Goal: Task Accomplishment & Management: Use online tool/utility

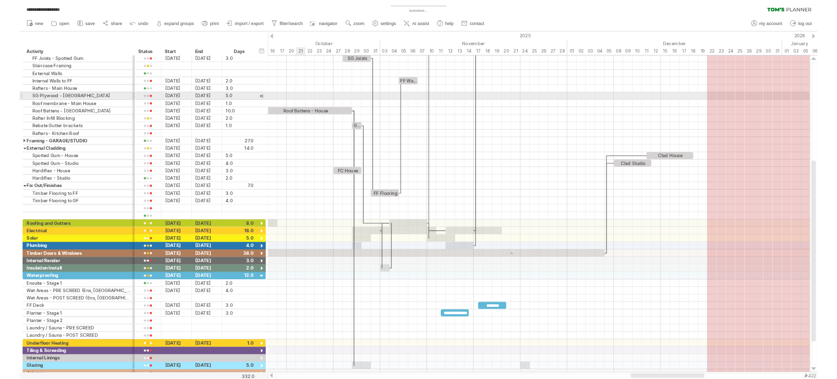
scroll to position [0, 0]
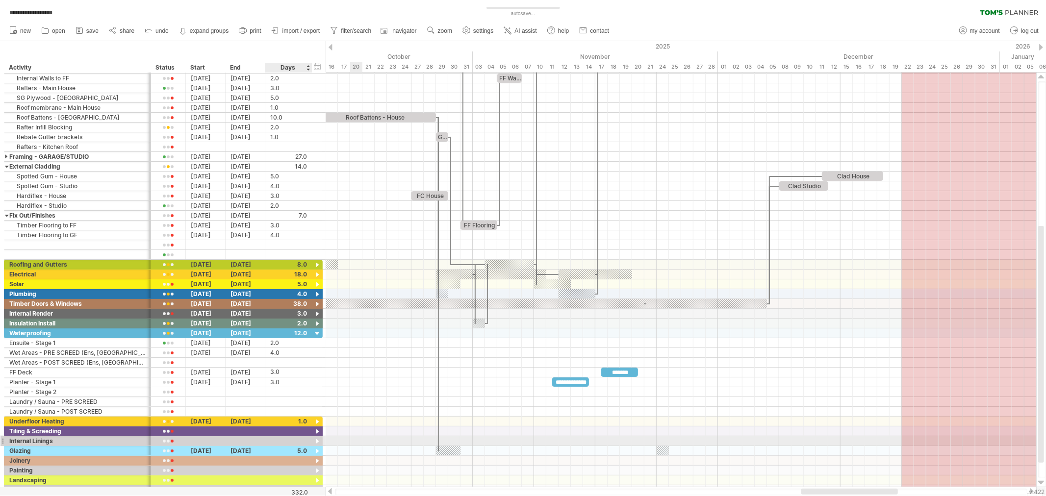
click at [317, 442] on div at bounding box center [317, 441] width 9 height 9
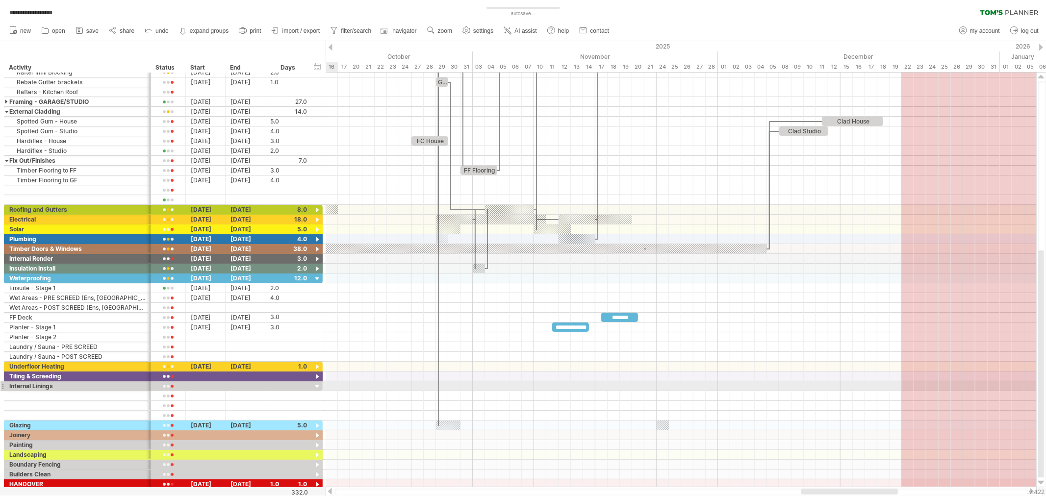
click at [314, 387] on div at bounding box center [317, 387] width 9 height 9
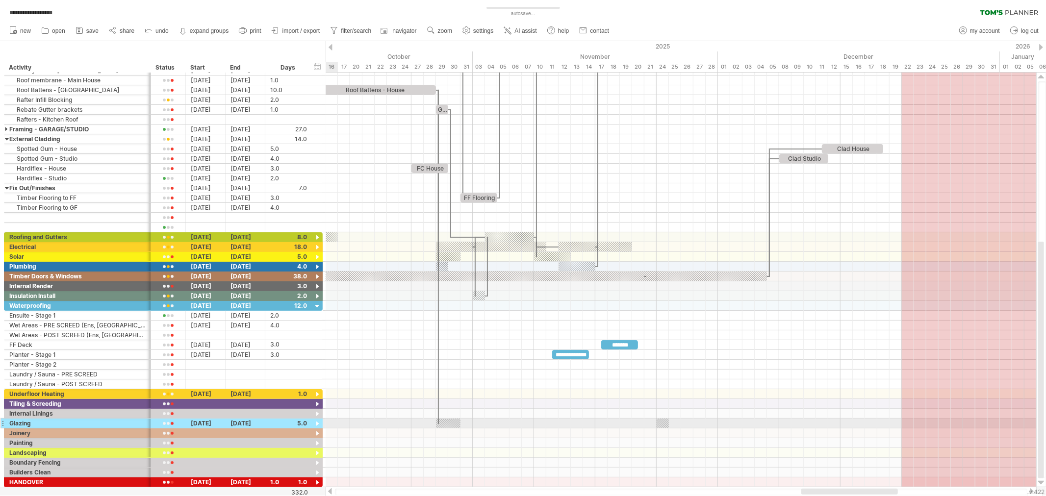
click at [316, 425] on div at bounding box center [317, 424] width 9 height 9
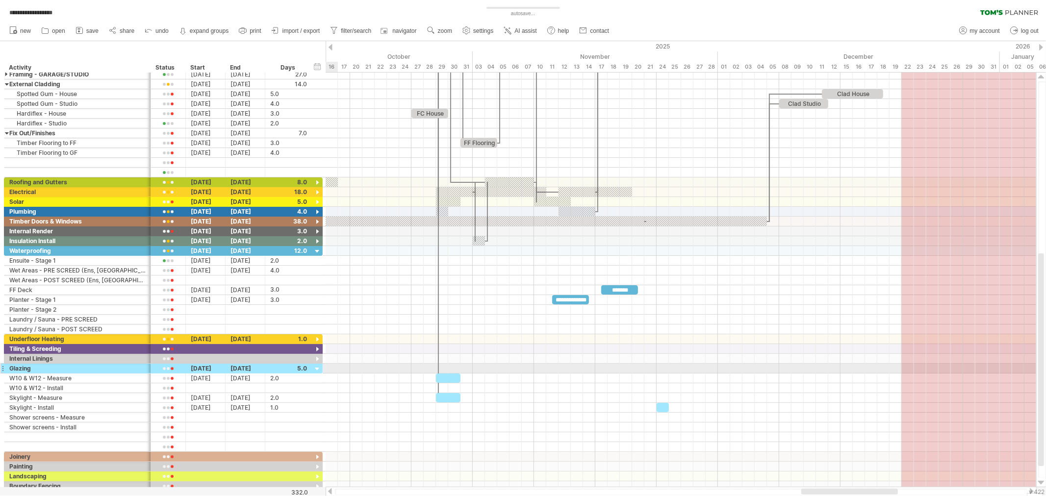
click at [316, 370] on div at bounding box center [317, 369] width 9 height 9
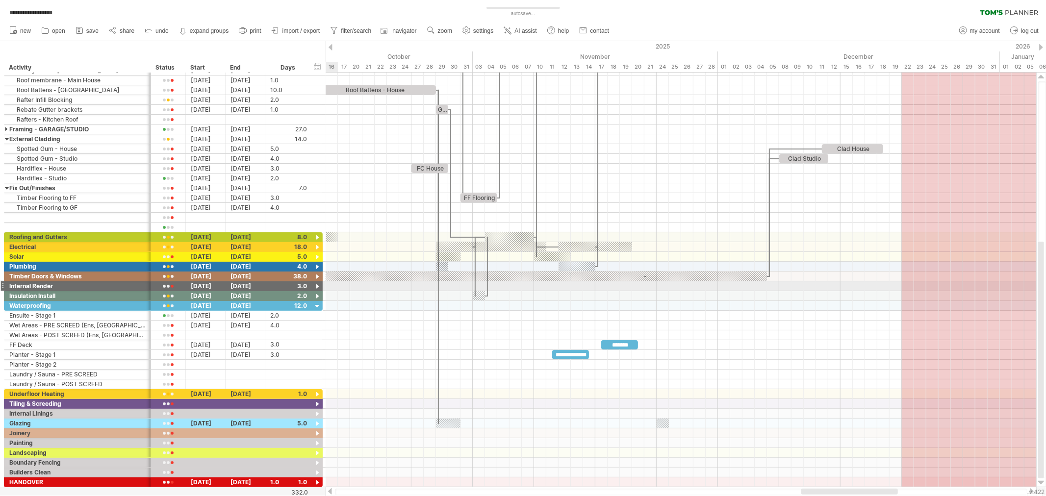
click at [317, 287] on div at bounding box center [317, 286] width 9 height 9
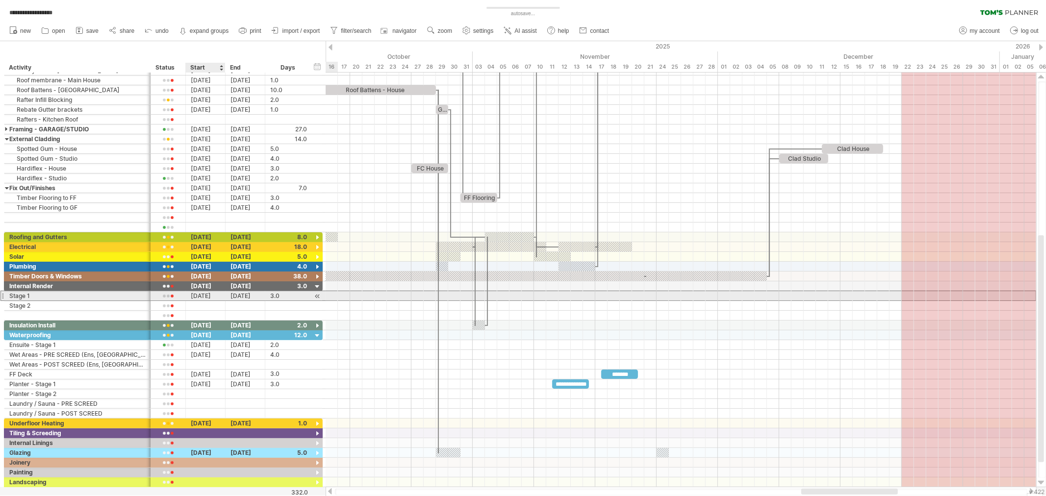
click at [209, 297] on div "[DATE]" at bounding box center [206, 295] width 40 height 9
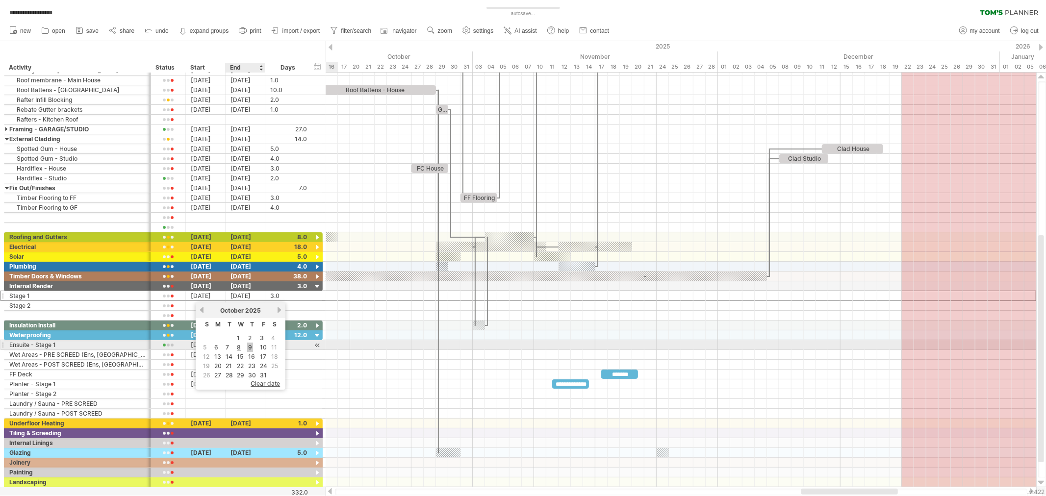
click at [247, 346] on link "9" at bounding box center [250, 347] width 6 height 9
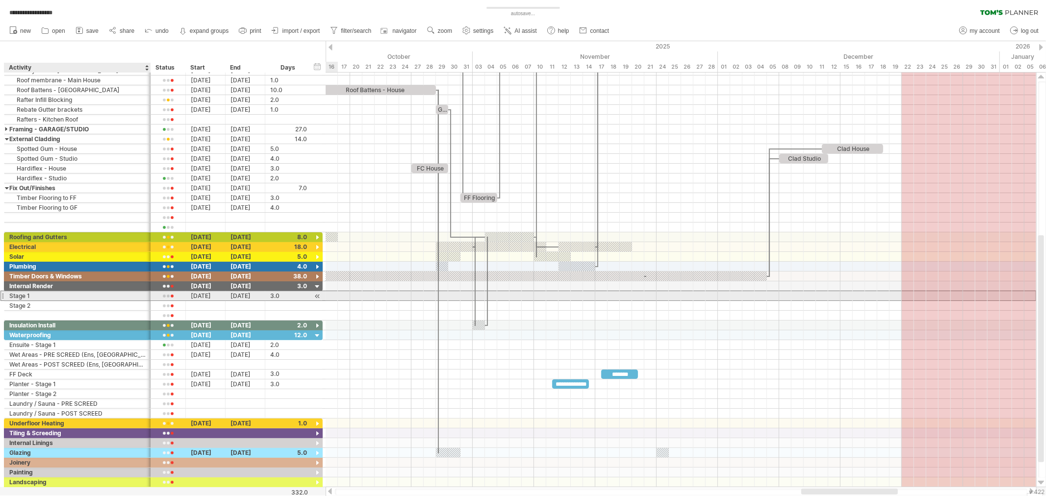
click at [59, 298] on div "Stage 1" at bounding box center [77, 295] width 136 height 9
click at [59, 298] on input "*******" at bounding box center [77, 295] width 136 height 9
click at [78, 297] on input "*******" at bounding box center [77, 295] width 136 height 9
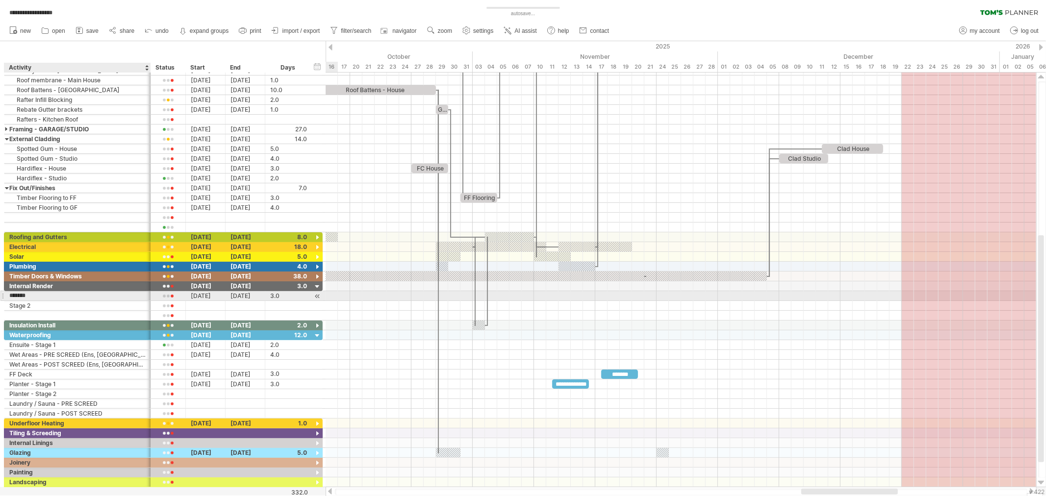
click at [78, 297] on input "*******" at bounding box center [77, 295] width 136 height 9
type input "**********"
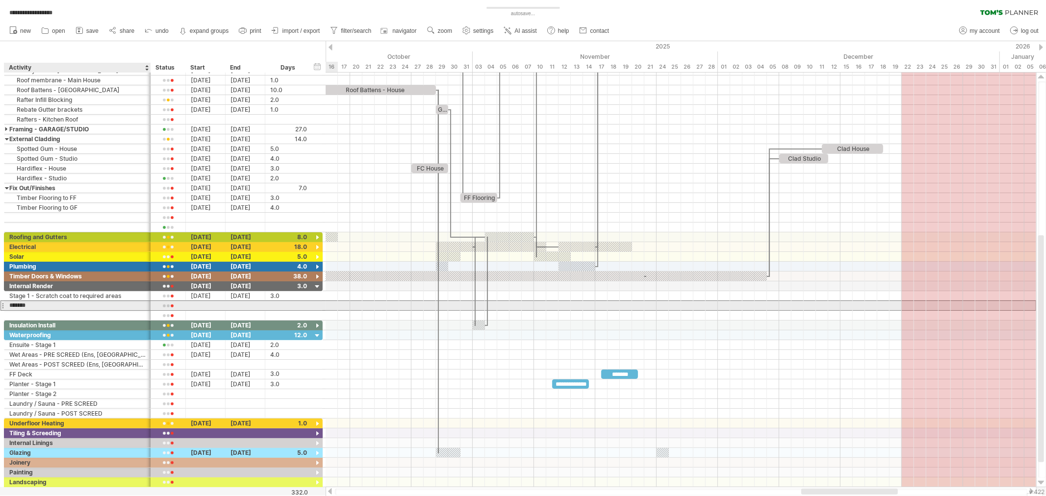
click at [63, 306] on input "*******" at bounding box center [77, 305] width 136 height 9
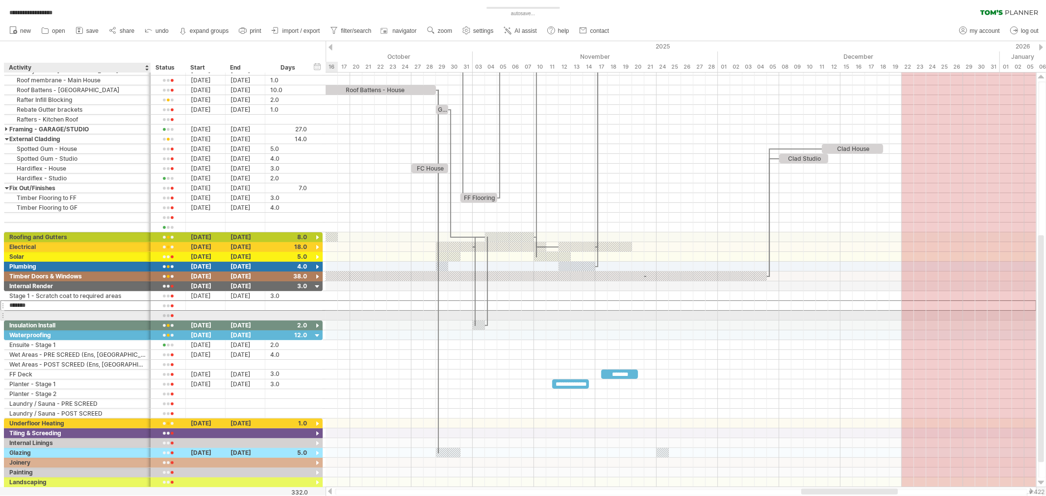
click at [31, 313] on div at bounding box center [77, 315] width 136 height 9
type input "*"
type input "**********"
click at [52, 309] on div "Stage 2" at bounding box center [77, 305] width 136 height 9
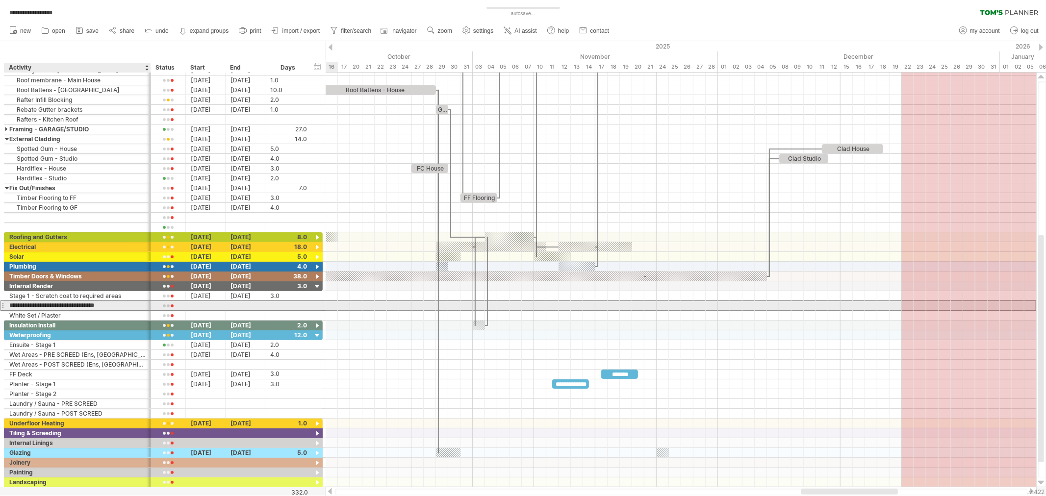
type input "**********"
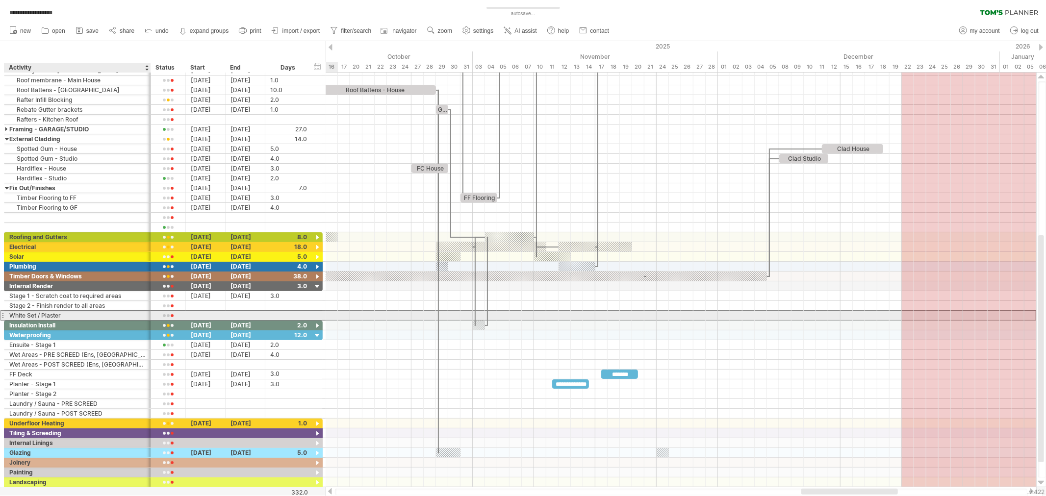
click at [80, 316] on div "White Set / Plaster" at bounding box center [77, 315] width 136 height 9
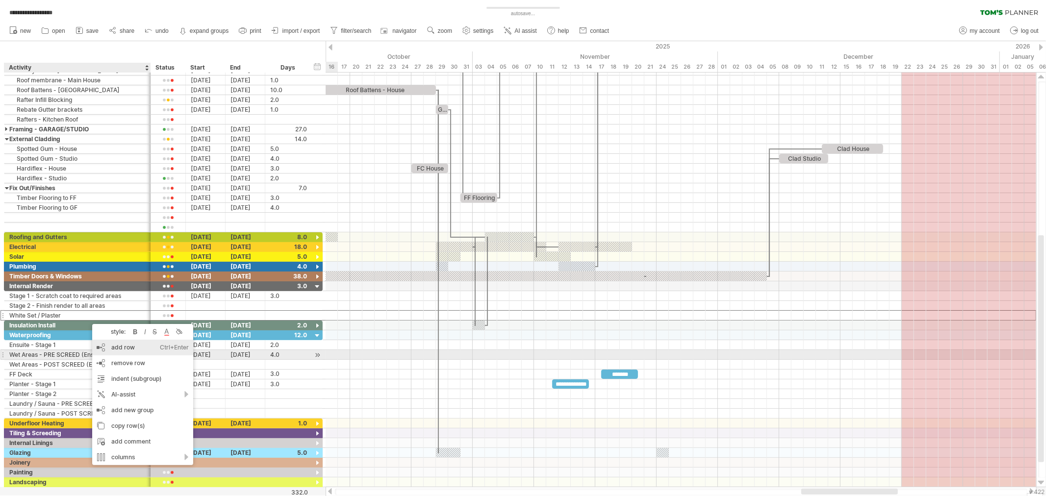
click at [133, 350] on div "add row Ctrl+Enter Cmd+Enter" at bounding box center [142, 348] width 101 height 16
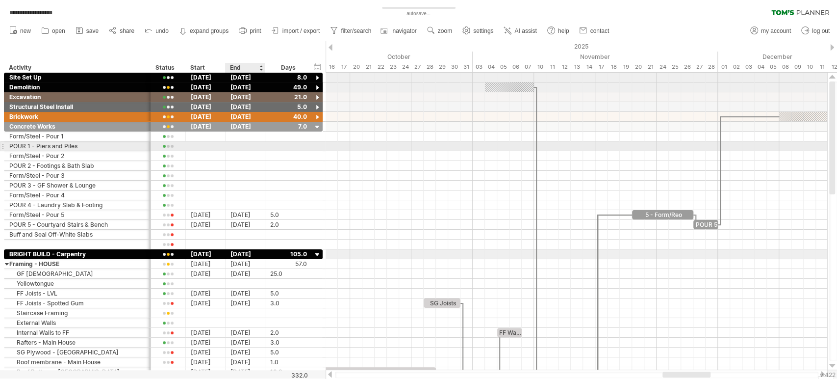
click at [238, 146] on div at bounding box center [246, 145] width 40 height 9
click at [200, 144] on div at bounding box center [206, 145] width 40 height 9
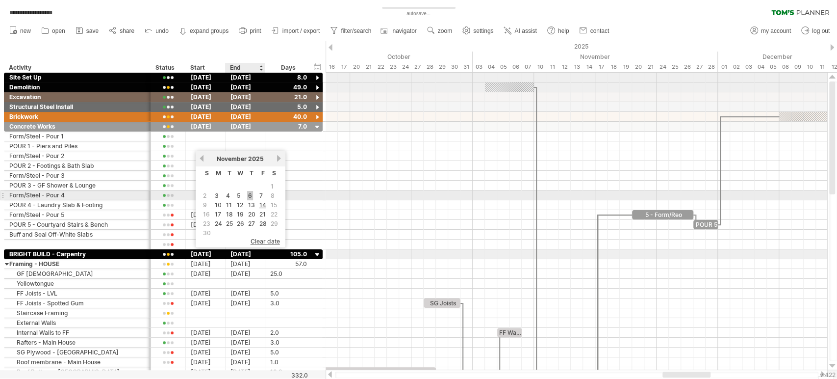
click at [250, 197] on link "6" at bounding box center [250, 195] width 6 height 9
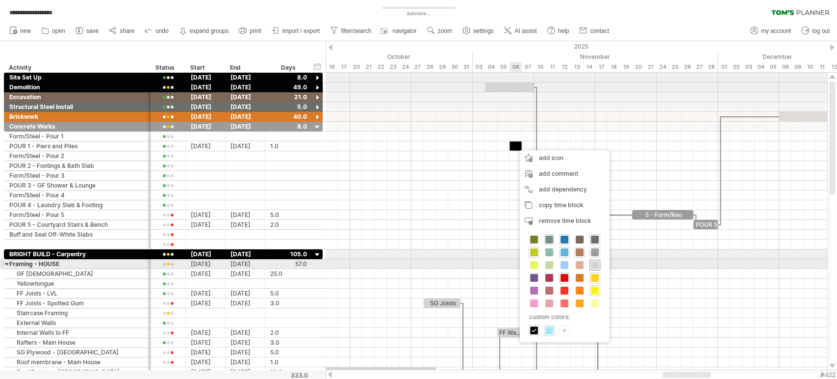
click at [599, 266] on div at bounding box center [594, 264] width 11 height 11
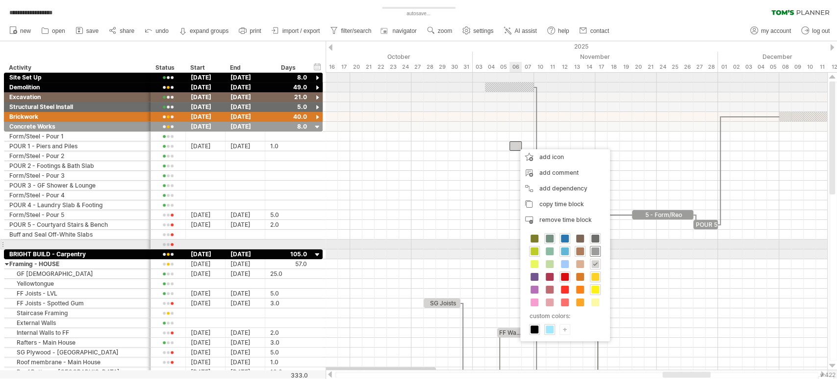
click at [593, 249] on span at bounding box center [595, 251] width 8 height 8
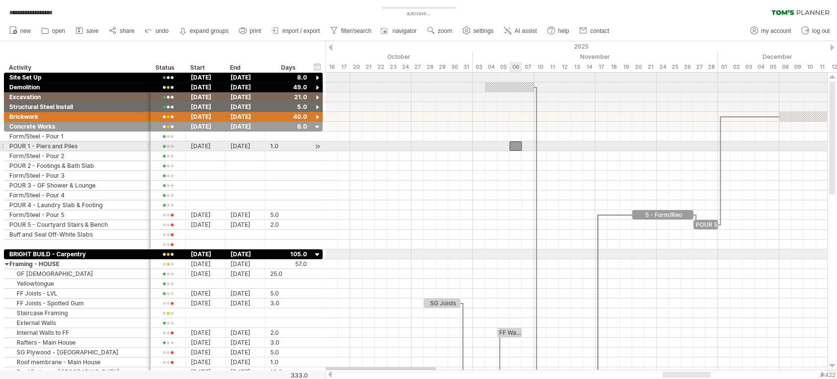
click at [518, 146] on div at bounding box center [516, 145] width 12 height 9
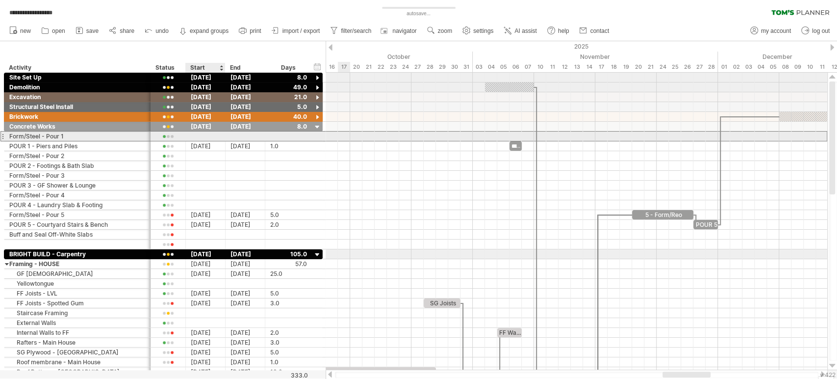
click at [205, 135] on div at bounding box center [206, 135] width 40 height 9
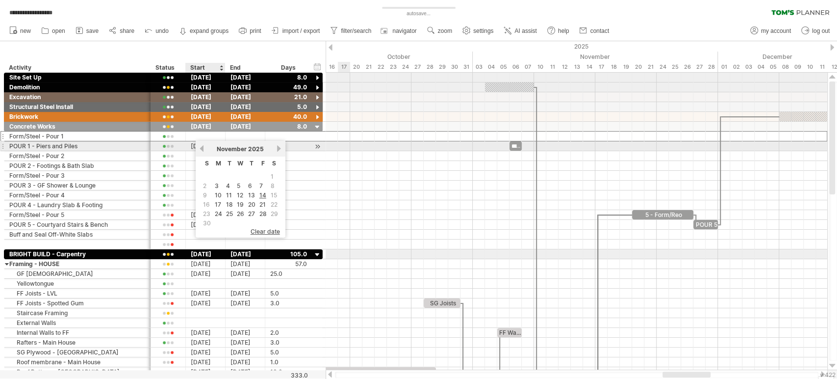
click at [201, 149] on link "previous" at bounding box center [201, 148] width 7 height 7
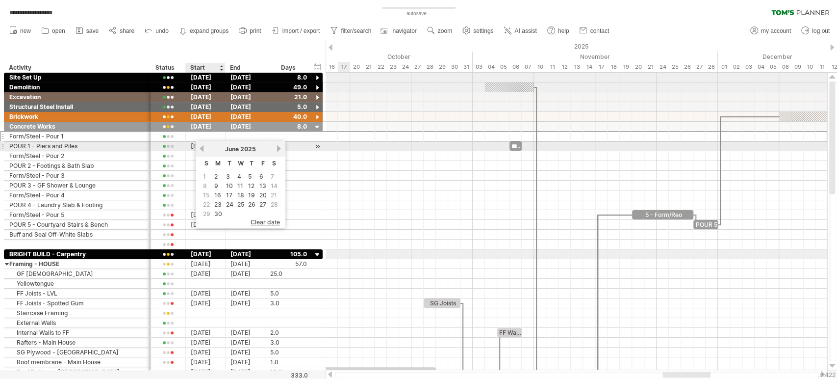
click at [201, 149] on link "previous" at bounding box center [201, 148] width 7 height 7
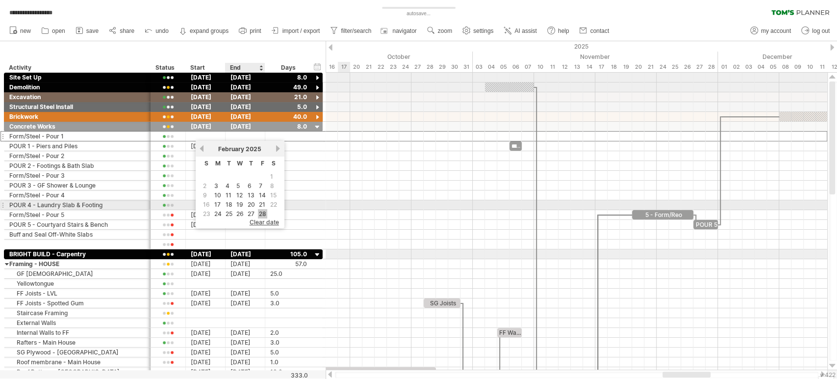
click at [262, 209] on link "28" at bounding box center [262, 213] width 9 height 9
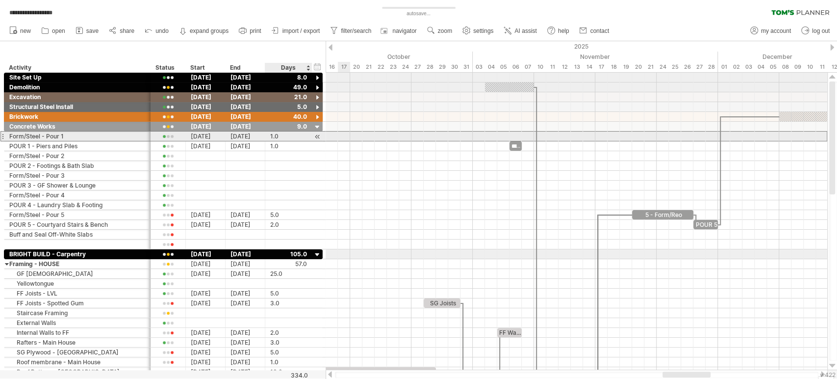
click at [272, 134] on div "1.0" at bounding box center [288, 135] width 37 height 9
type input "*"
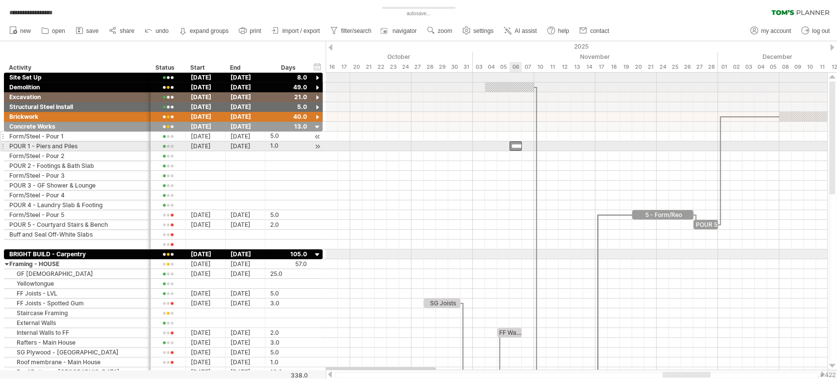
click at [514, 144] on div "******" at bounding box center [516, 145] width 12 height 9
click at [200, 147] on div "[DATE]" at bounding box center [206, 145] width 40 height 9
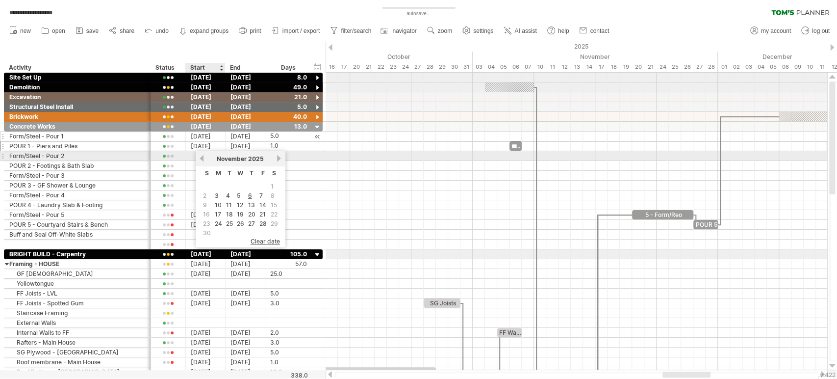
click at [203, 157] on link "previous" at bounding box center [201, 157] width 7 height 7
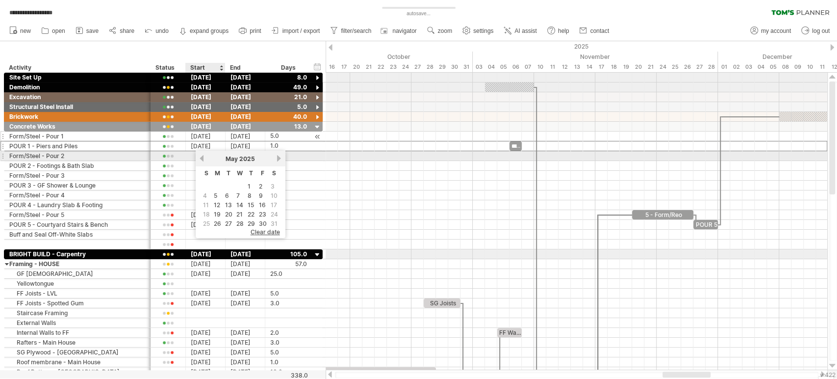
click at [203, 157] on link "previous" at bounding box center [201, 157] width 7 height 7
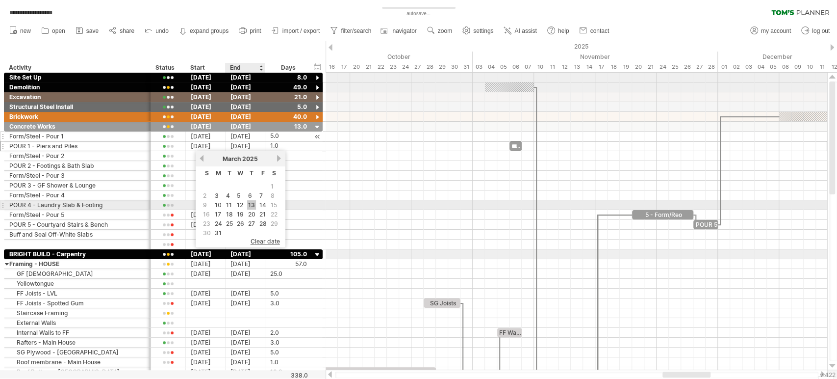
click at [253, 203] on link "13" at bounding box center [251, 204] width 9 height 9
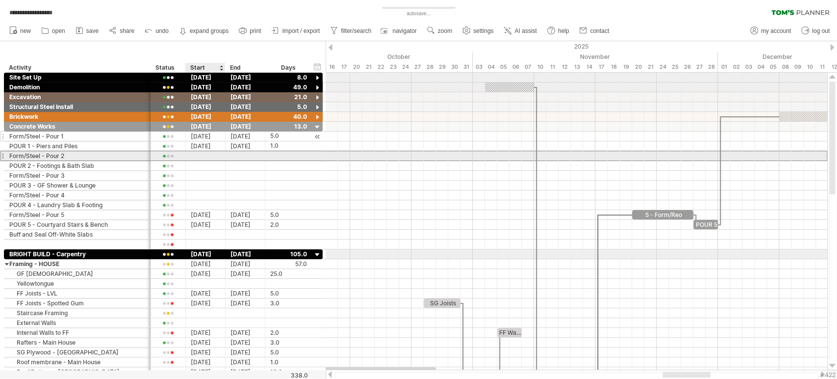
click at [202, 152] on div at bounding box center [206, 155] width 40 height 9
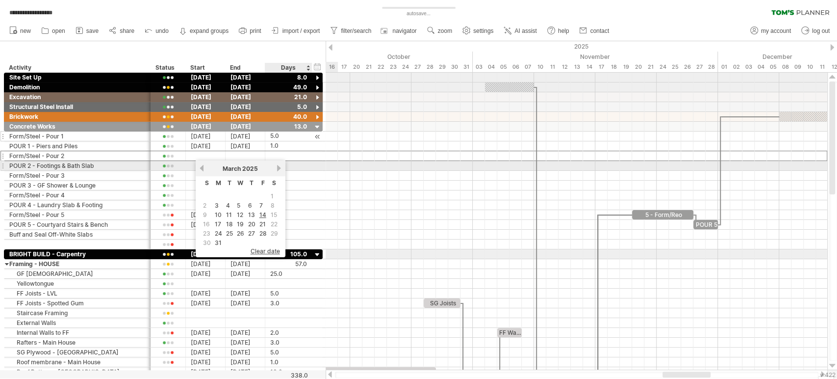
click at [277, 169] on link "next" at bounding box center [279, 167] width 7 height 7
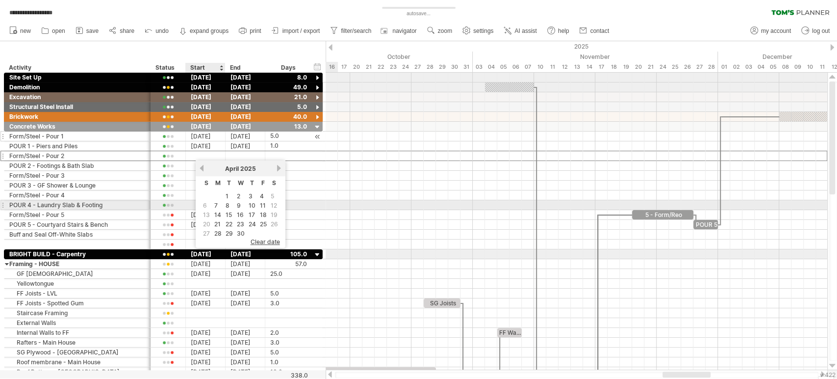
click at [216, 204] on link "7" at bounding box center [215, 205] width 5 height 9
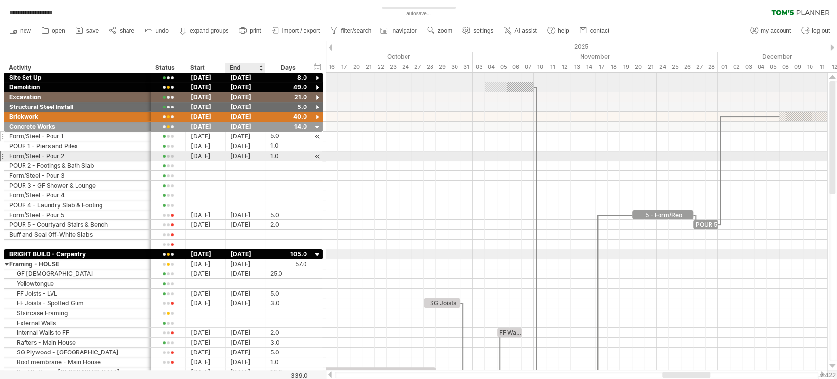
click at [247, 153] on div "[DATE]" at bounding box center [246, 155] width 40 height 9
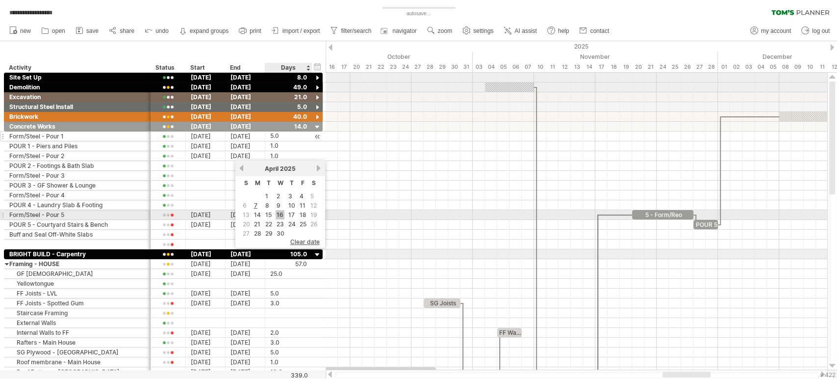
click at [282, 213] on link "16" at bounding box center [280, 214] width 9 height 9
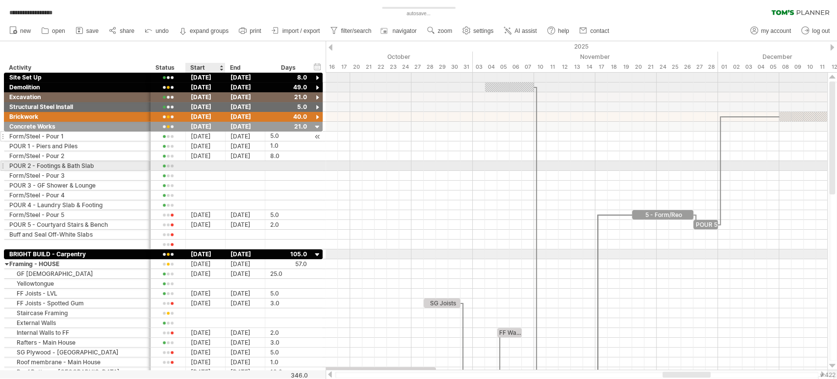
click at [201, 163] on div at bounding box center [206, 165] width 40 height 9
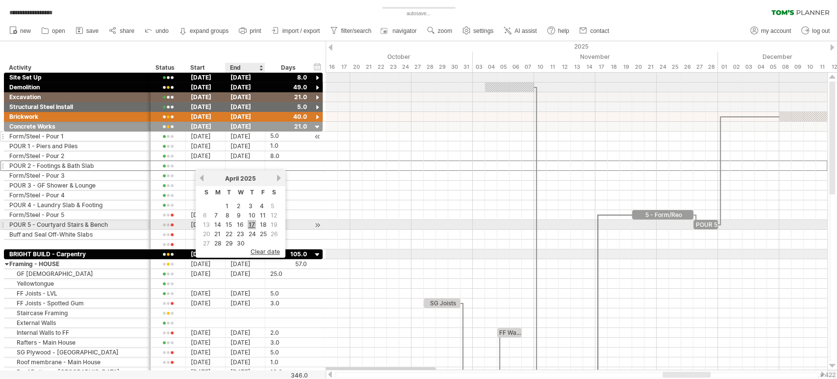
click at [252, 220] on link "17" at bounding box center [252, 224] width 8 height 9
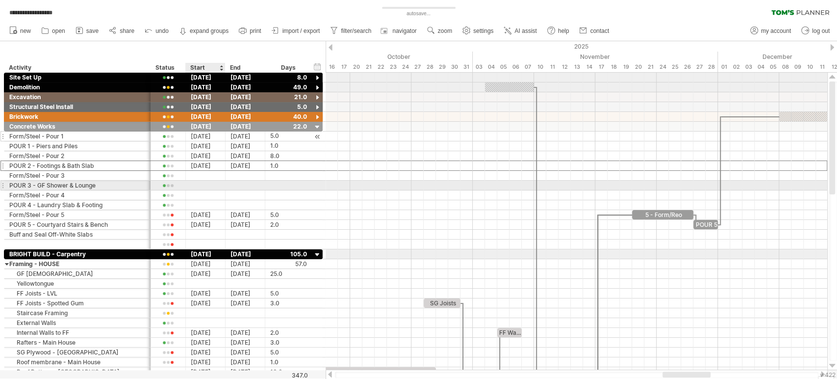
click at [205, 183] on div at bounding box center [206, 184] width 40 height 9
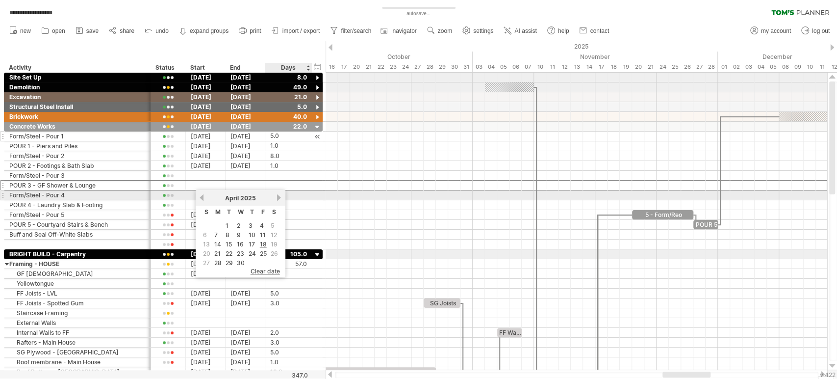
click at [275, 196] on div "[DATE]" at bounding box center [240, 197] width 71 height 7
click at [276, 196] on link "next" at bounding box center [279, 197] width 7 height 7
click at [204, 199] on link "previous" at bounding box center [201, 197] width 7 height 7
click at [279, 195] on link "next" at bounding box center [279, 197] width 7 height 7
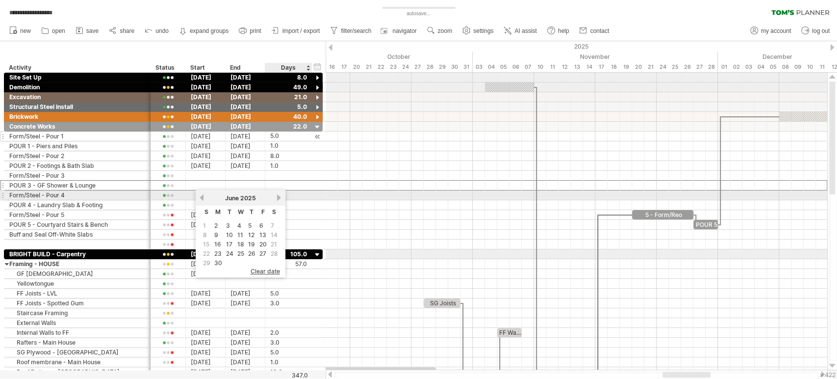
click at [279, 195] on link "next" at bounding box center [279, 197] width 7 height 7
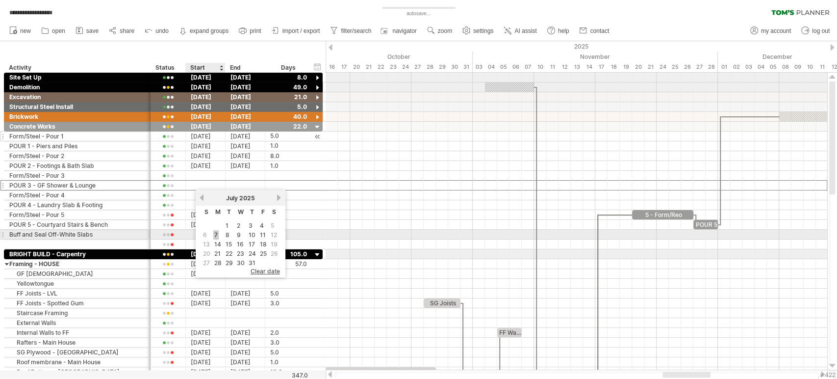
click at [215, 232] on link "7" at bounding box center [215, 234] width 5 height 9
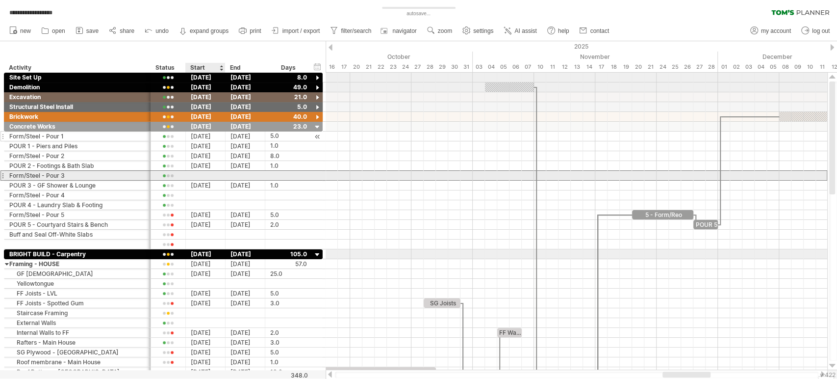
click at [197, 175] on div at bounding box center [206, 175] width 40 height 9
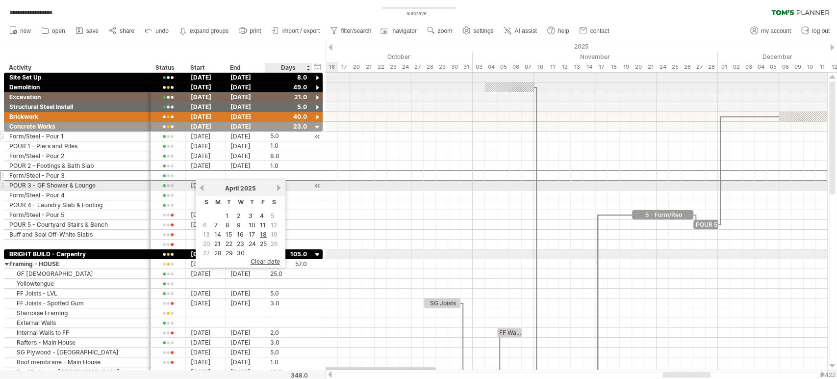
click at [277, 185] on link "next" at bounding box center [279, 187] width 7 height 7
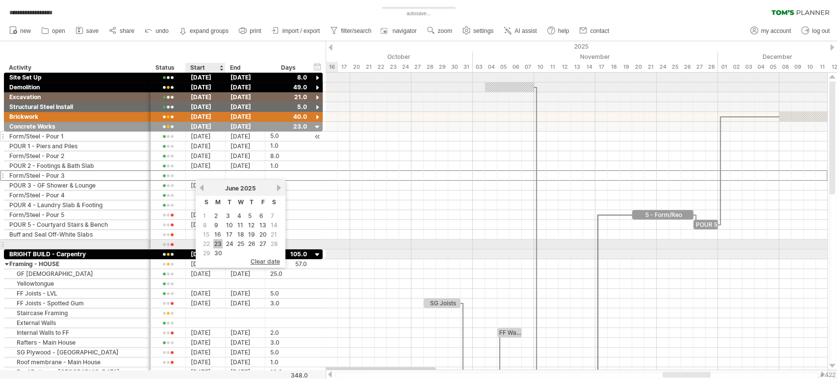
click at [220, 239] on link "23" at bounding box center [217, 243] width 9 height 9
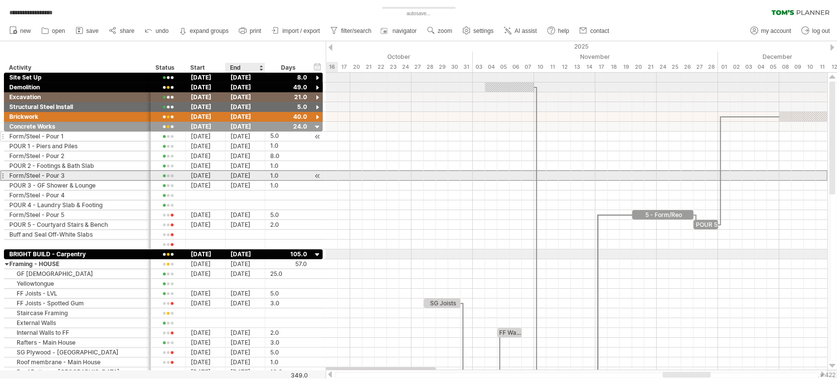
click at [245, 175] on div "[DATE]" at bounding box center [246, 175] width 40 height 9
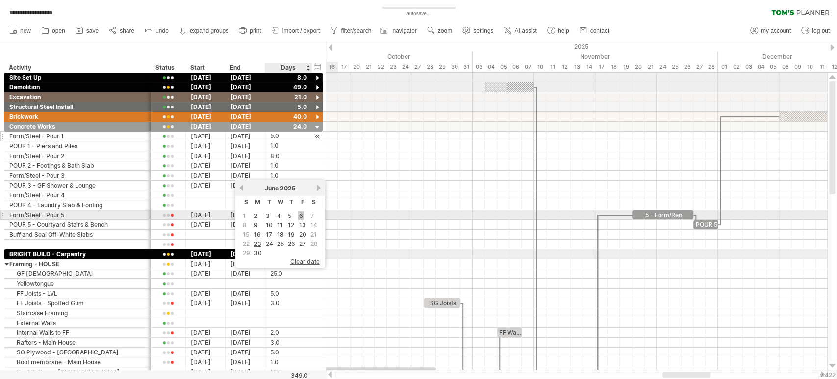
click at [300, 215] on link "6" at bounding box center [301, 215] width 6 height 9
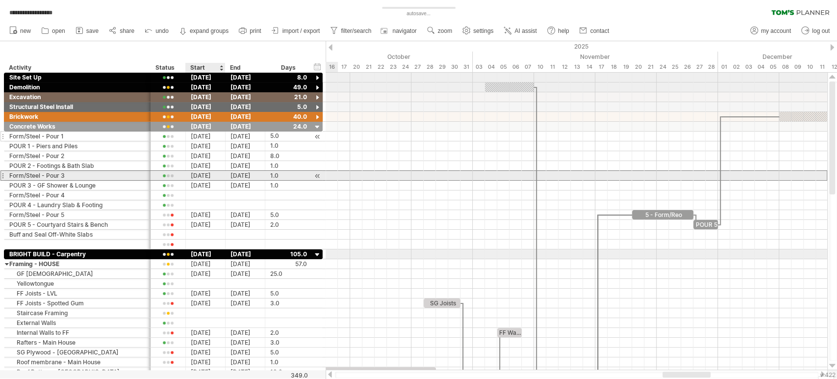
click at [210, 174] on div "[DATE]" at bounding box center [206, 175] width 40 height 9
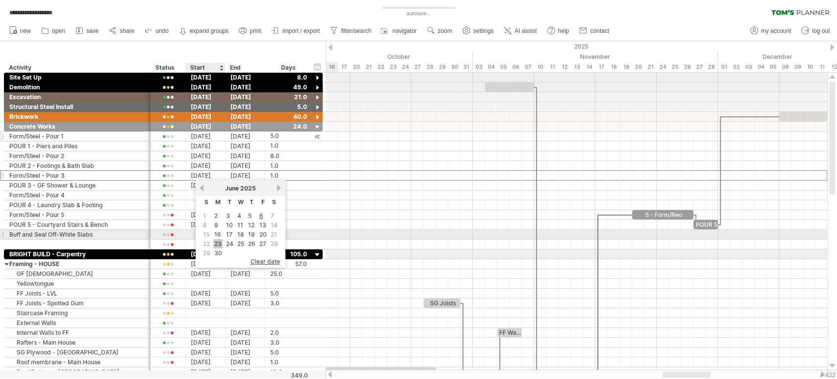
click at [215, 239] on link "23" at bounding box center [217, 243] width 9 height 9
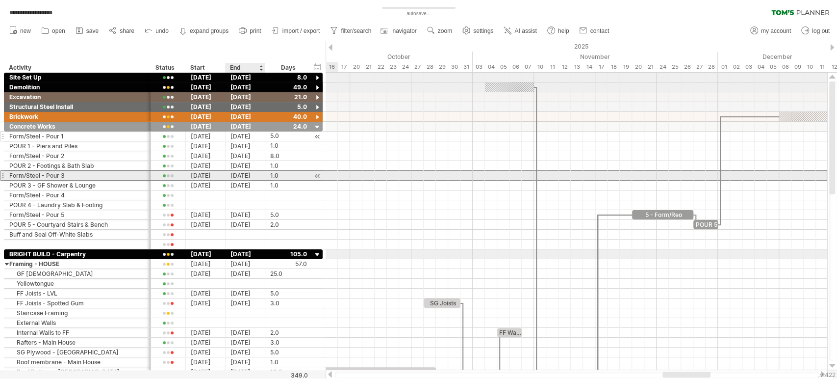
click at [248, 176] on div "[DATE]" at bounding box center [246, 175] width 40 height 9
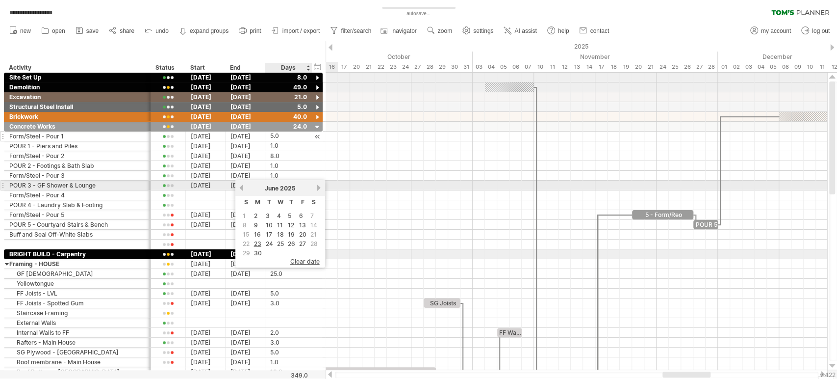
click at [318, 188] on link "next" at bounding box center [318, 187] width 7 height 7
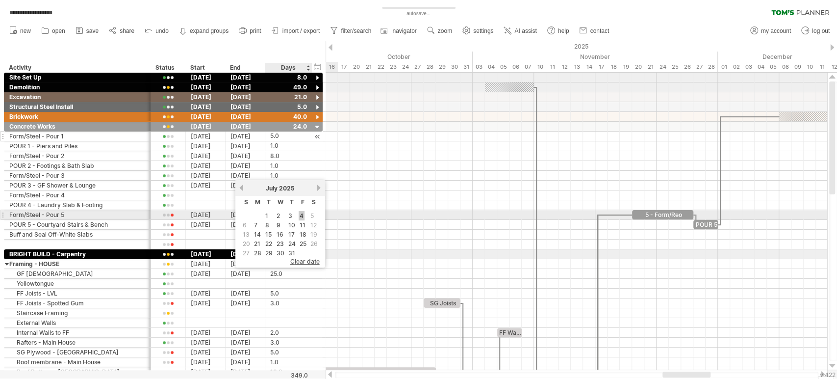
click at [301, 214] on link "4" at bounding box center [302, 215] width 6 height 9
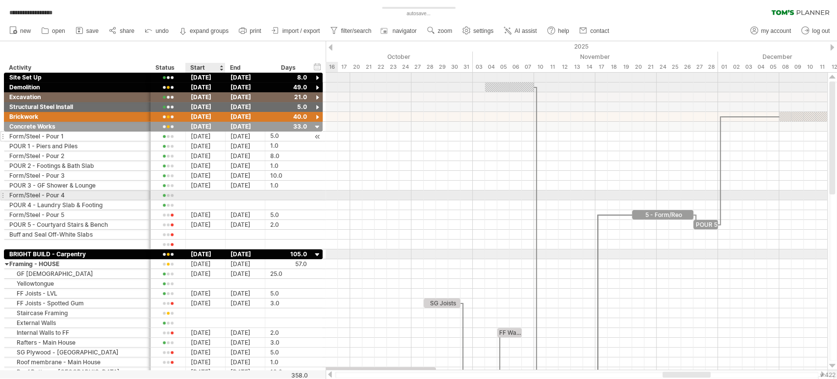
click at [205, 194] on div at bounding box center [206, 194] width 40 height 9
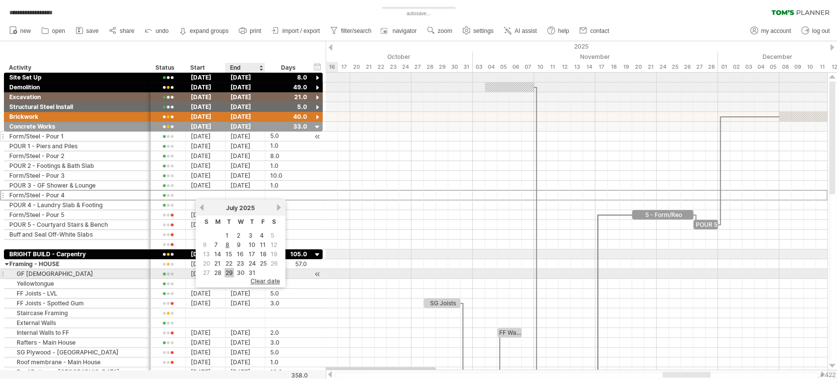
click at [231, 268] on link "29" at bounding box center [229, 272] width 9 height 9
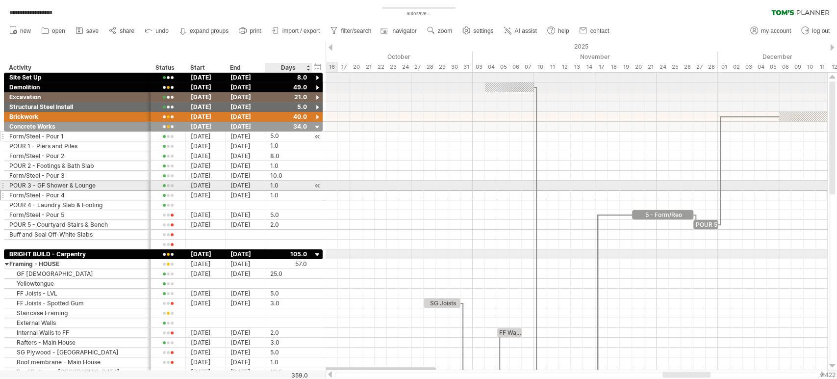
click at [279, 183] on div "1.0" at bounding box center [288, 184] width 37 height 9
click at [273, 195] on div "1.0" at bounding box center [288, 194] width 37 height 9
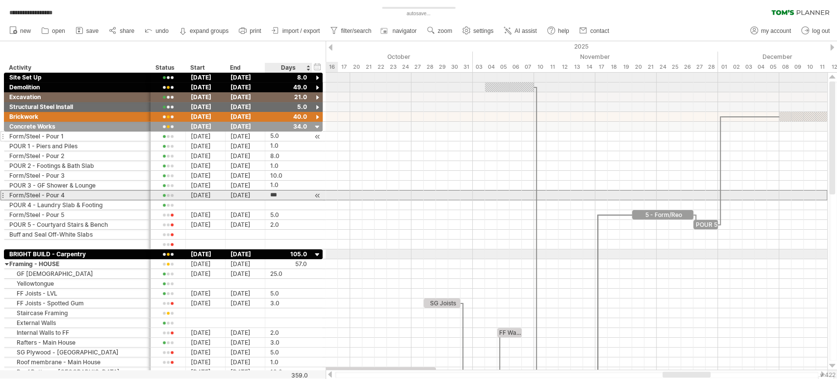
type input "*"
click at [201, 200] on div at bounding box center [206, 204] width 40 height 9
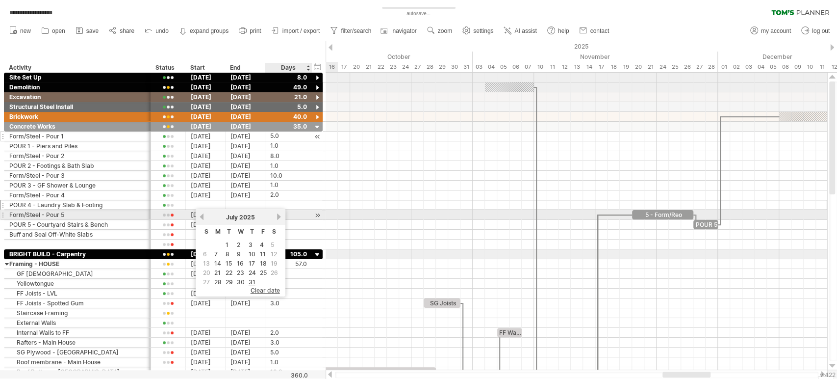
click at [278, 218] on link "next" at bounding box center [279, 216] width 7 height 7
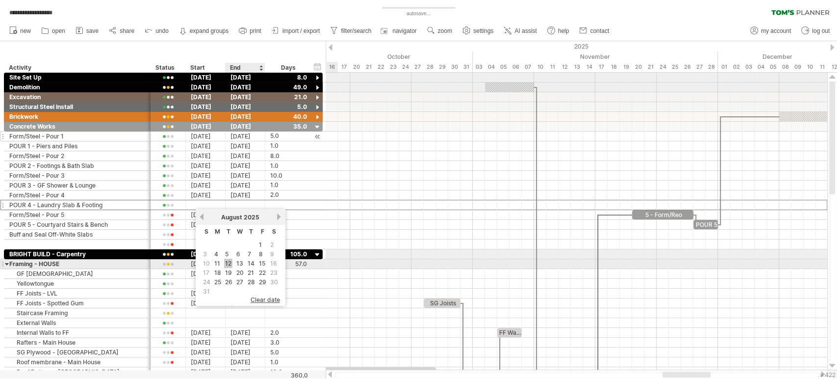
click at [230, 261] on link "12" at bounding box center [228, 262] width 8 height 9
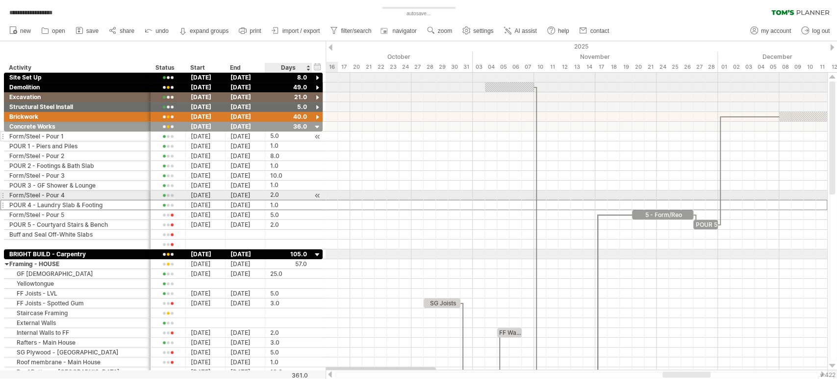
click at [275, 192] on div "2.0" at bounding box center [288, 194] width 37 height 9
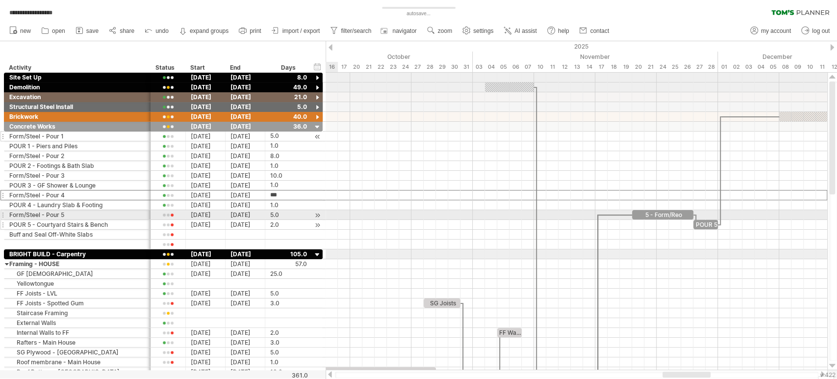
type input "*"
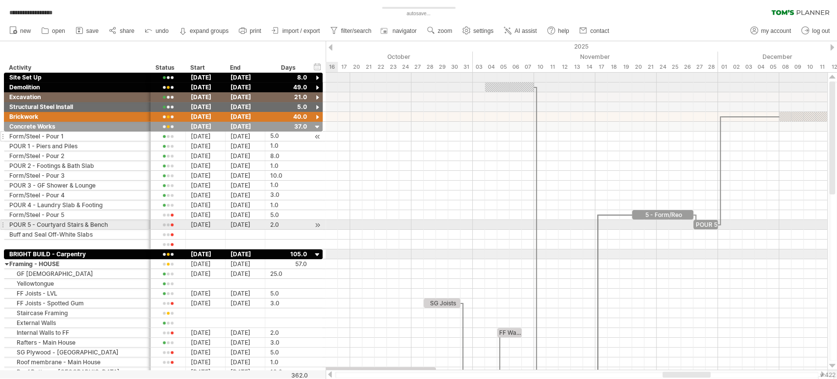
click at [314, 221] on div at bounding box center [317, 225] width 9 height 10
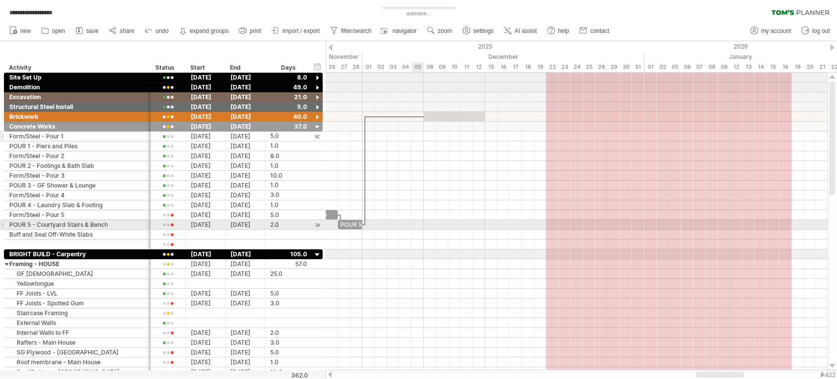
click at [415, 227] on div at bounding box center [577, 225] width 502 height 10
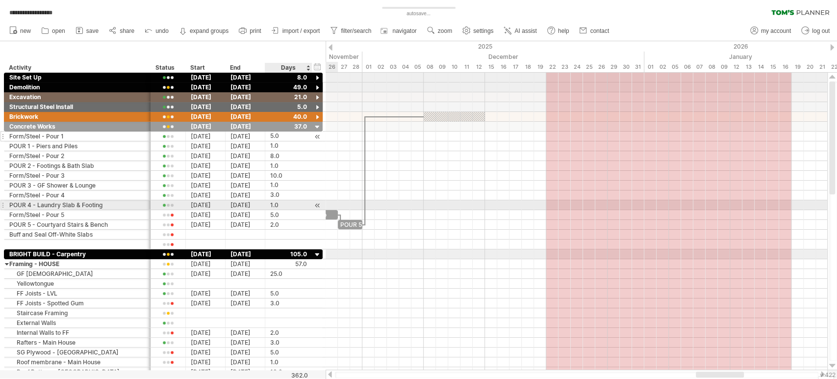
click at [317, 204] on div at bounding box center [317, 205] width 9 height 10
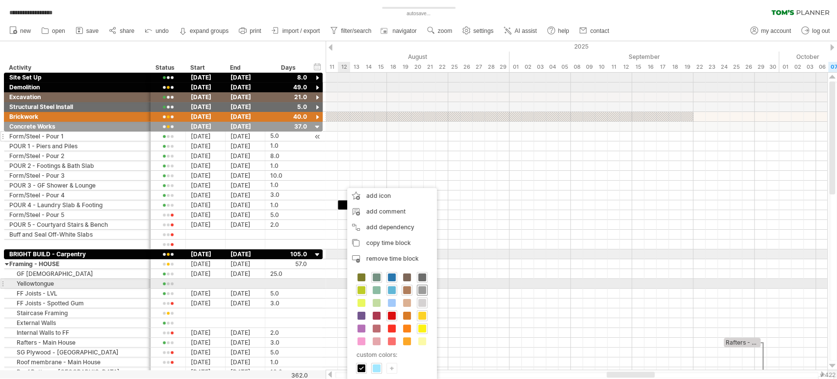
click at [423, 286] on span at bounding box center [422, 290] width 8 height 8
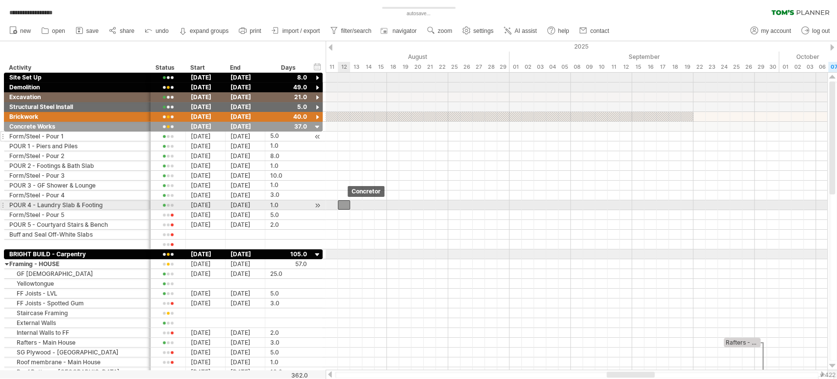
click at [347, 206] on div at bounding box center [344, 204] width 12 height 9
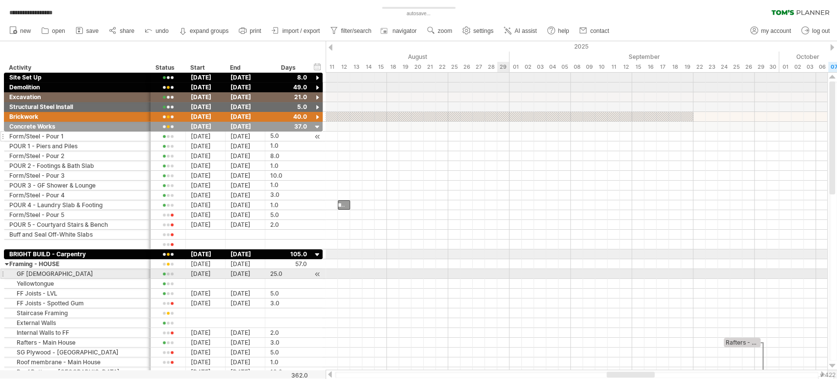
scroll to position [0, 12]
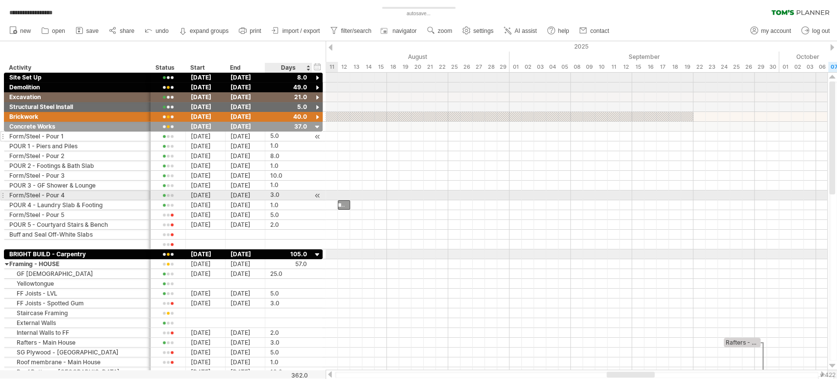
click at [315, 192] on div at bounding box center [317, 195] width 9 height 10
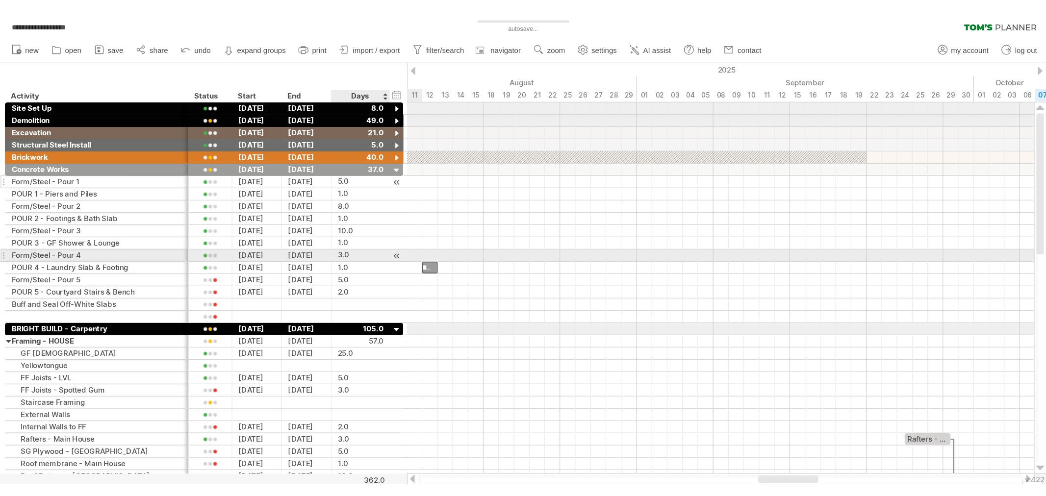
scroll to position [0, 0]
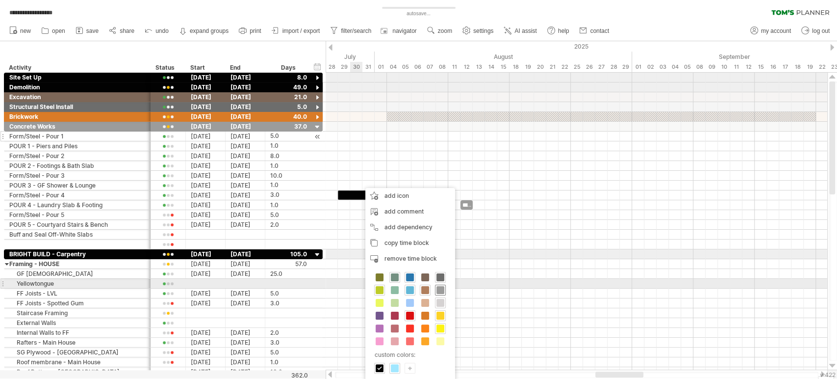
click at [444, 289] on div at bounding box center [440, 289] width 11 height 11
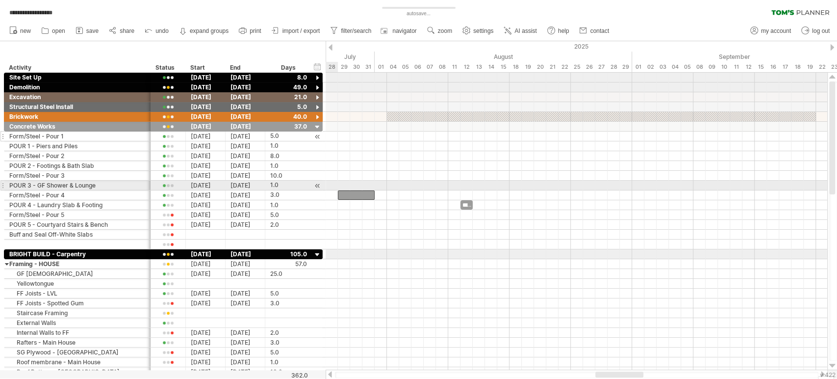
click at [318, 183] on div at bounding box center [317, 185] width 9 height 10
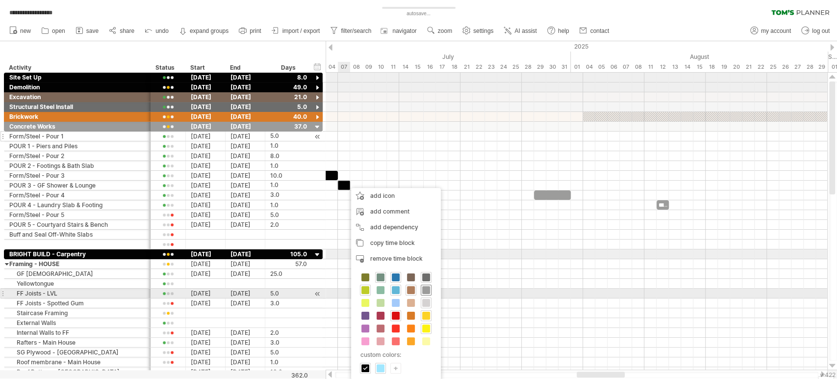
click at [428, 290] on span at bounding box center [426, 290] width 8 height 8
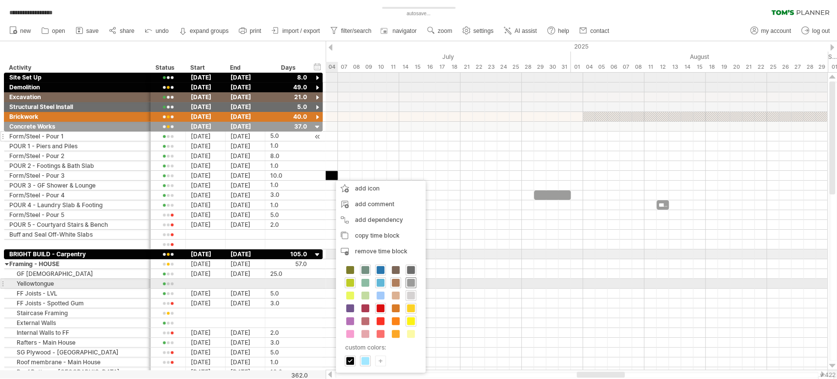
click at [409, 280] on span at bounding box center [411, 283] width 8 height 8
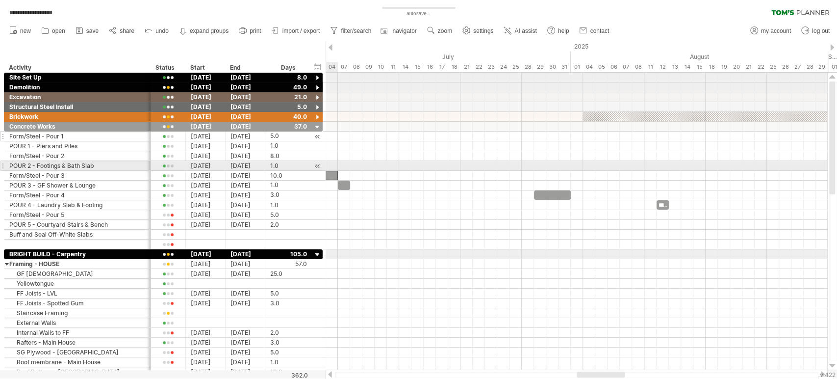
click at [315, 165] on div at bounding box center [317, 166] width 9 height 10
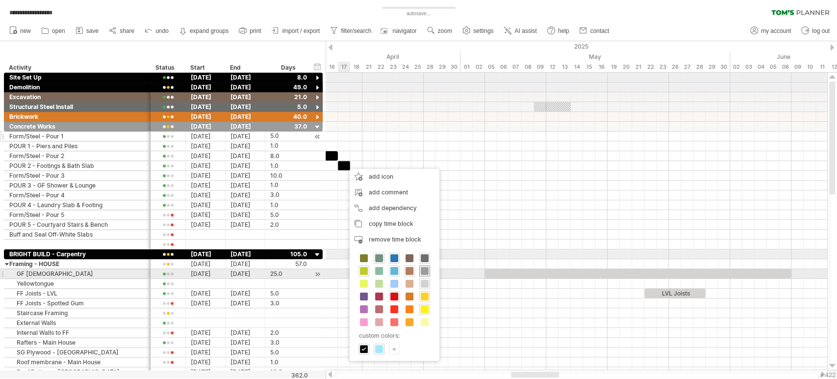
click at [425, 274] on span at bounding box center [425, 271] width 8 height 8
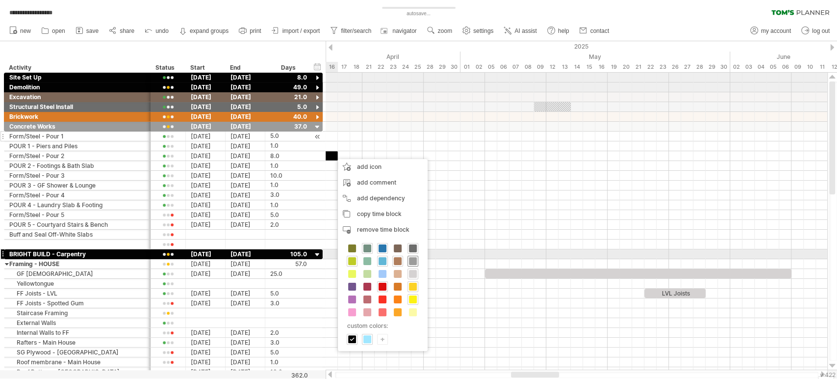
click at [414, 258] on span at bounding box center [413, 261] width 8 height 8
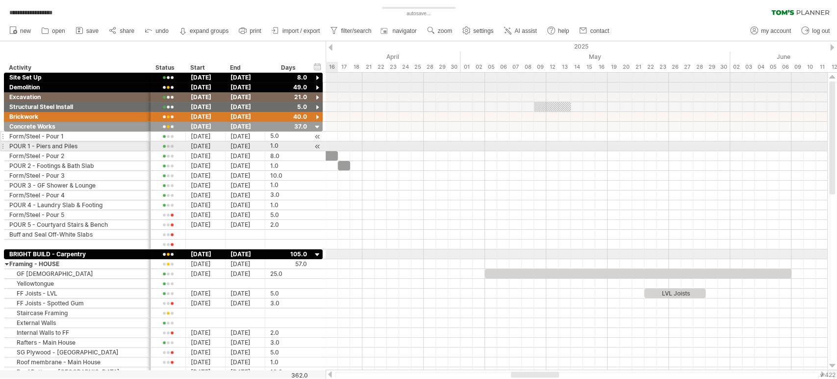
click at [320, 145] on div at bounding box center [317, 146] width 9 height 10
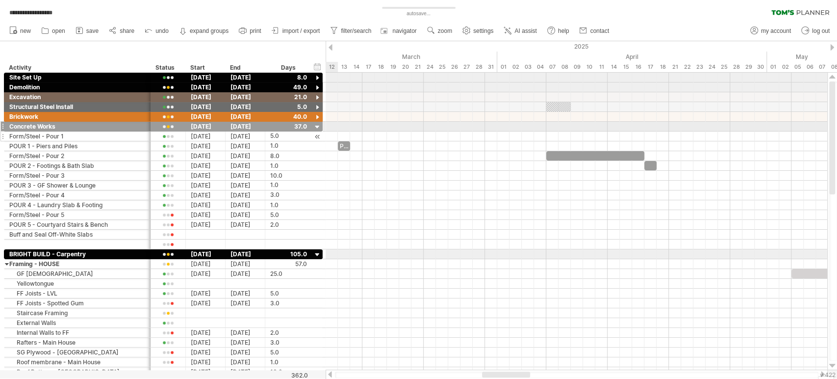
click at [318, 127] on div at bounding box center [317, 127] width 9 height 9
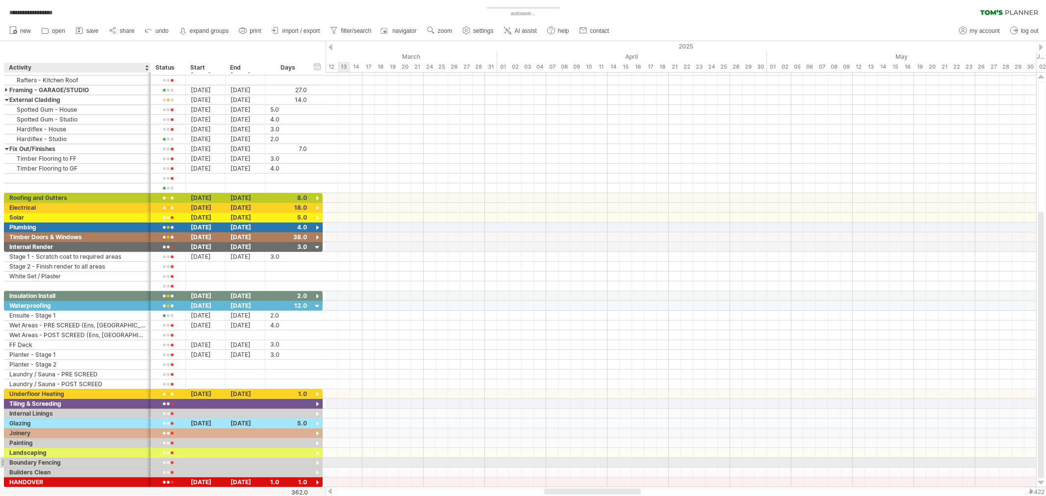
click at [30, 465] on div "Boundary Fencing" at bounding box center [77, 462] width 136 height 9
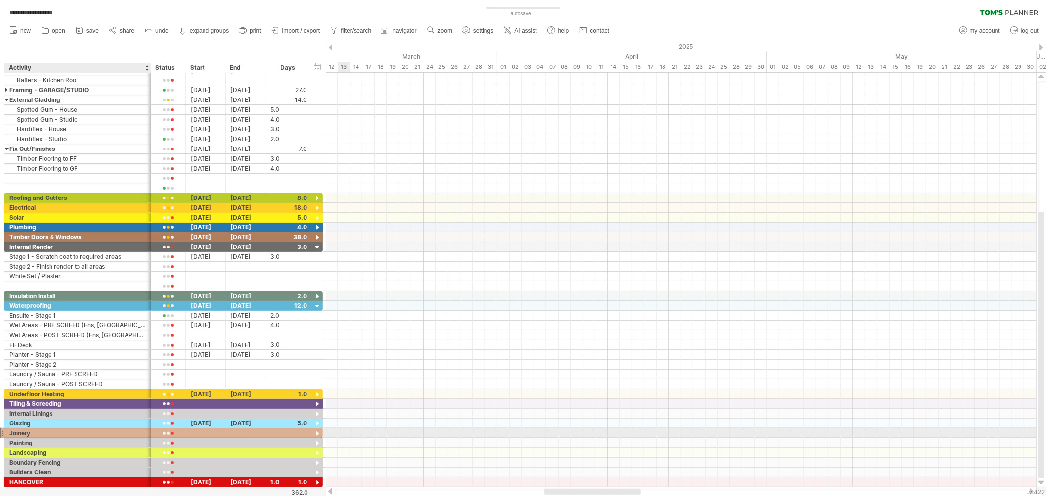
click at [57, 435] on div "Joinery" at bounding box center [77, 433] width 136 height 9
click at [317, 436] on div at bounding box center [317, 434] width 9 height 9
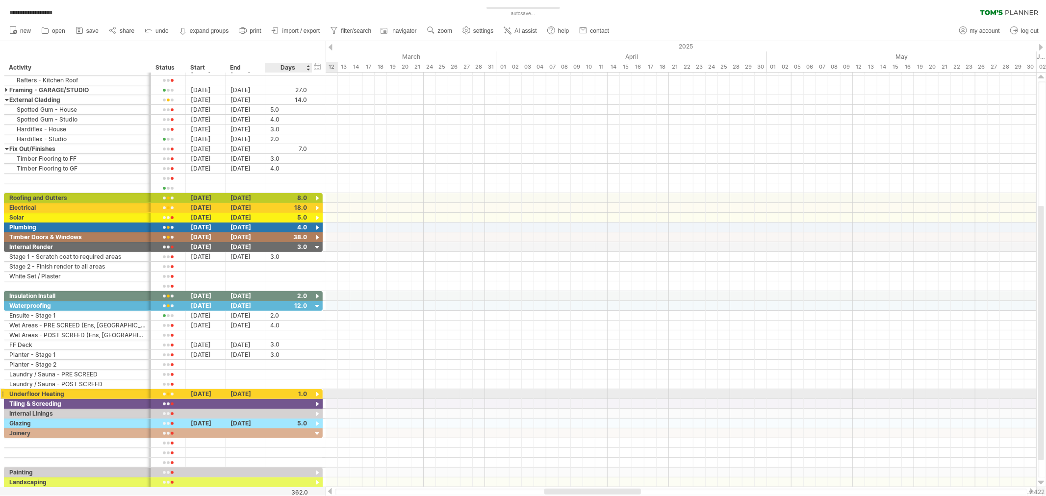
click at [316, 395] on div at bounding box center [317, 394] width 9 height 9
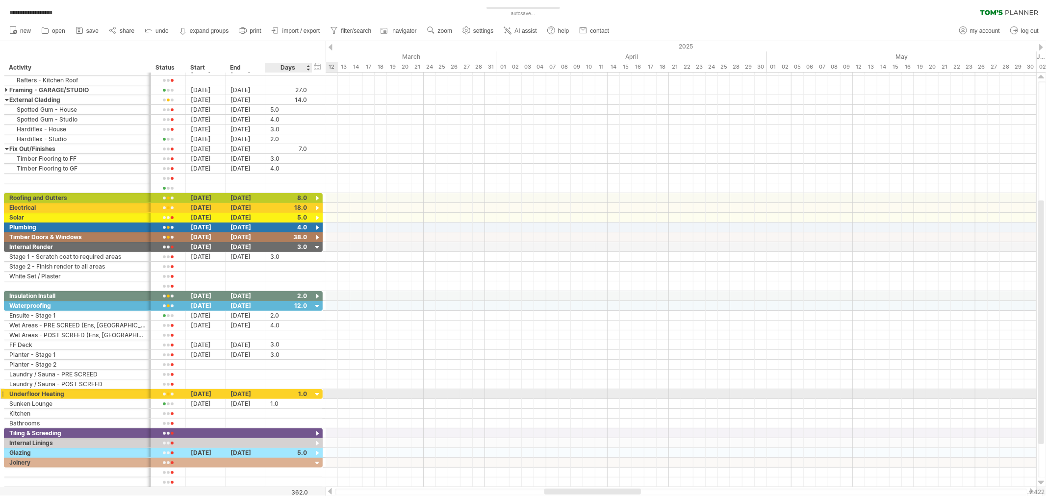
click at [316, 395] on div at bounding box center [317, 394] width 9 height 9
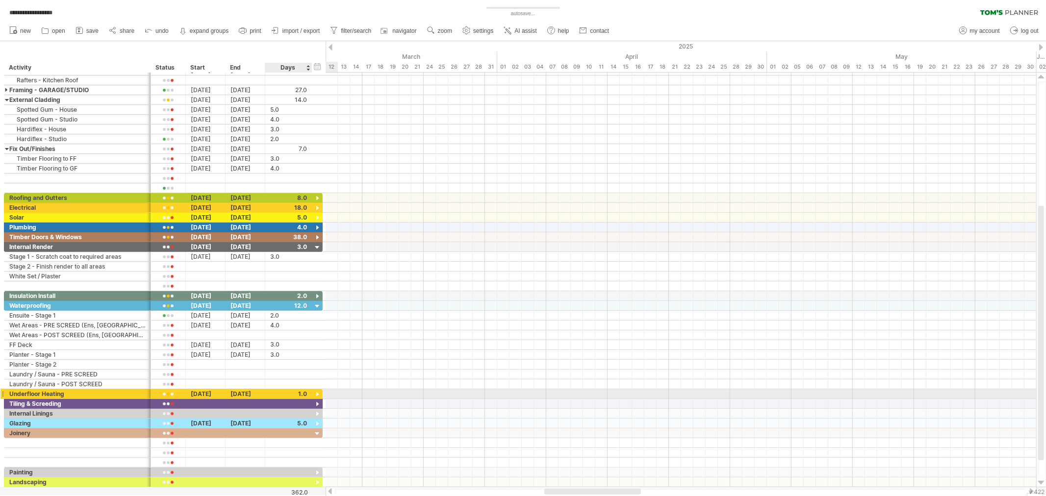
click at [316, 395] on div at bounding box center [317, 394] width 9 height 9
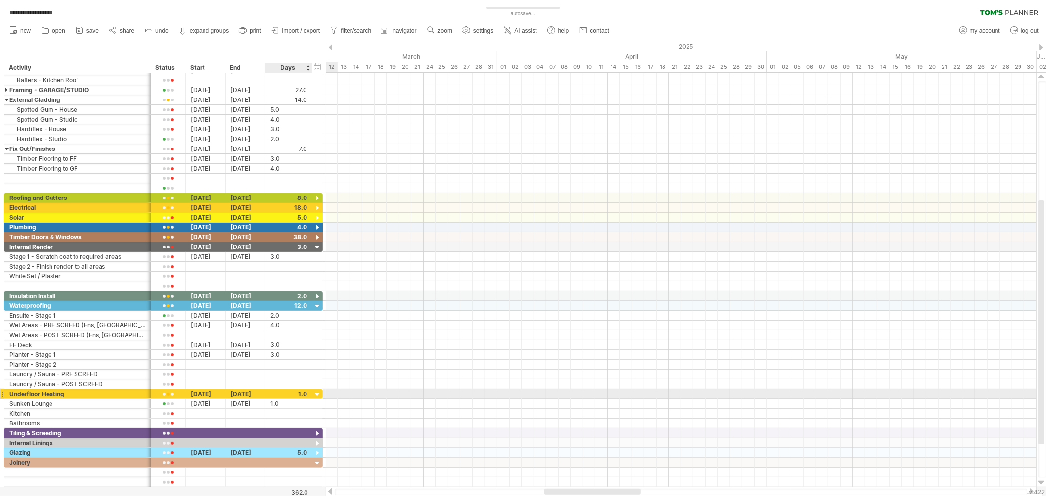
click at [316, 395] on div at bounding box center [317, 394] width 9 height 9
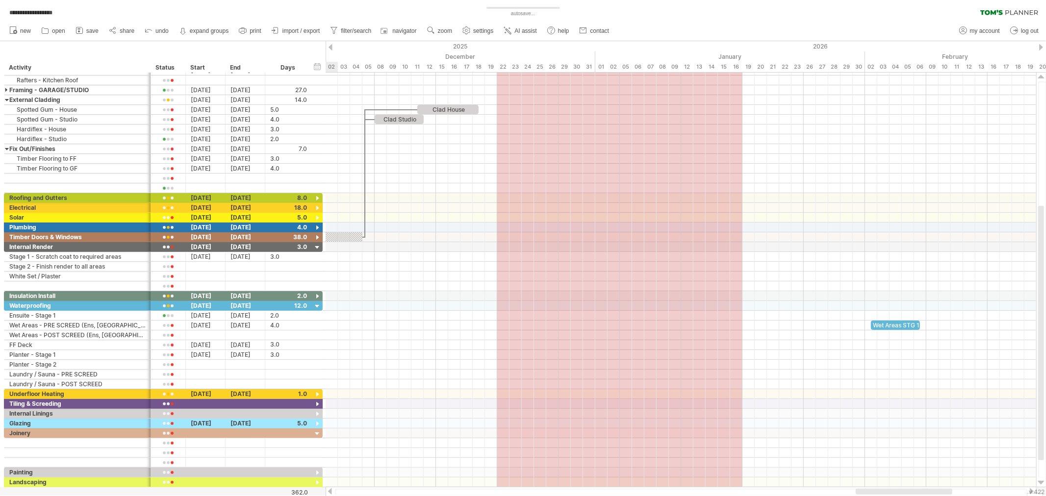
drag, startPoint x: 630, startPoint y: 492, endPoint x: 942, endPoint y: 500, distance: 311.5
click at [942, 496] on html "**********" at bounding box center [523, 249] width 1046 height 498
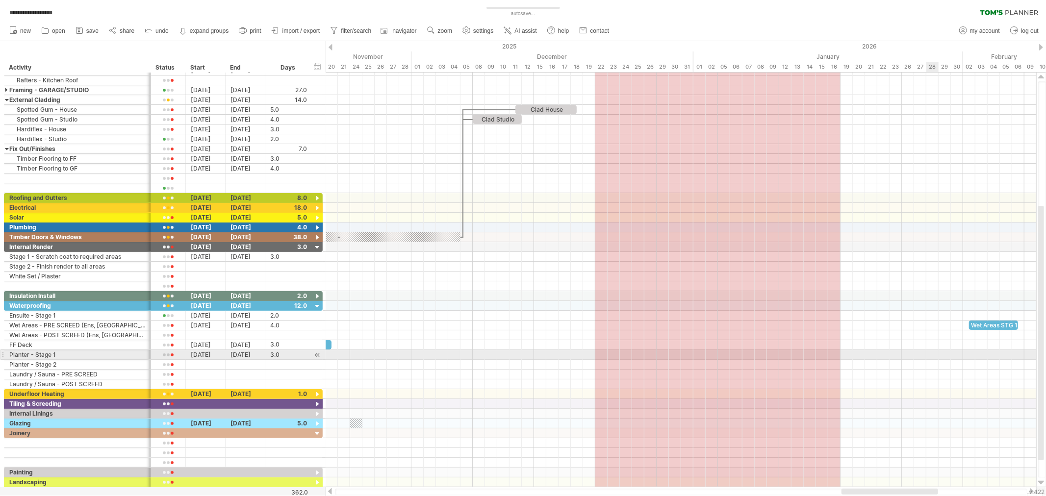
click at [927, 350] on div at bounding box center [681, 345] width 711 height 10
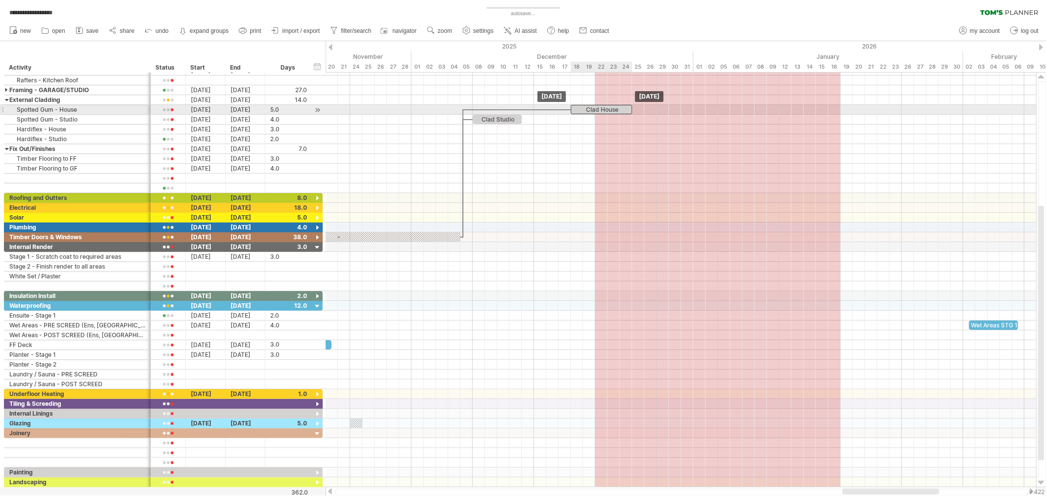
drag, startPoint x: 551, startPoint y: 110, endPoint x: 612, endPoint y: 111, distance: 61.3
click at [612, 111] on div "Clad House" at bounding box center [601, 109] width 61 height 9
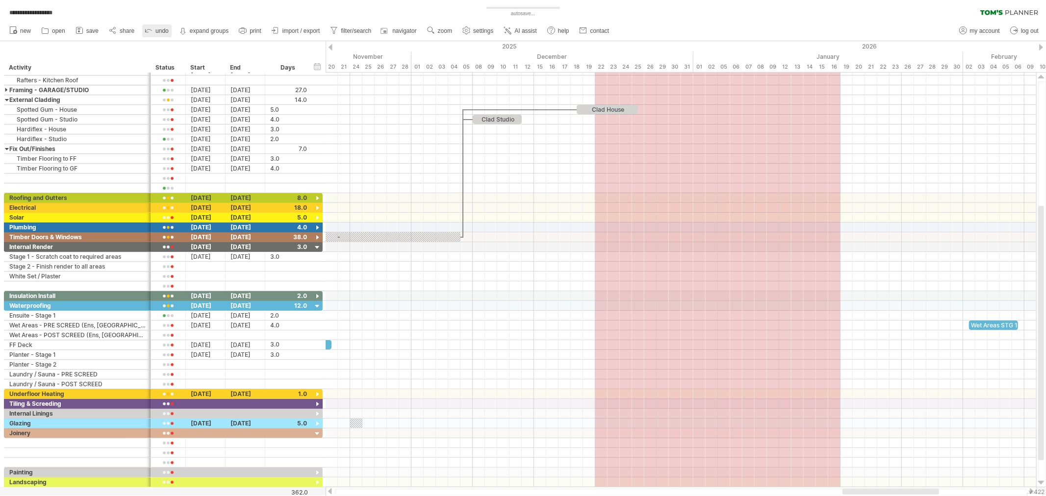
click at [158, 31] on span "undo" at bounding box center [161, 30] width 13 height 7
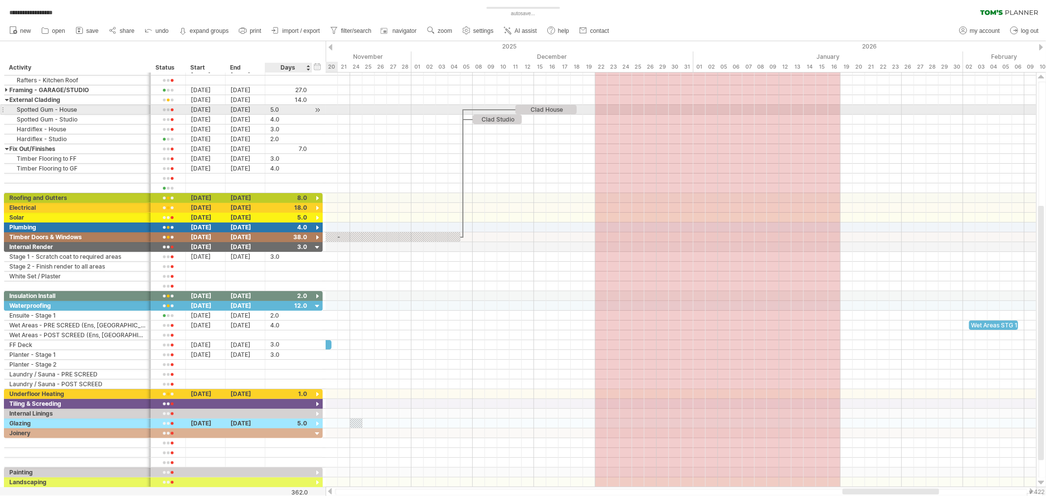
click at [278, 112] on div "5.0" at bounding box center [288, 109] width 37 height 9
type input "**"
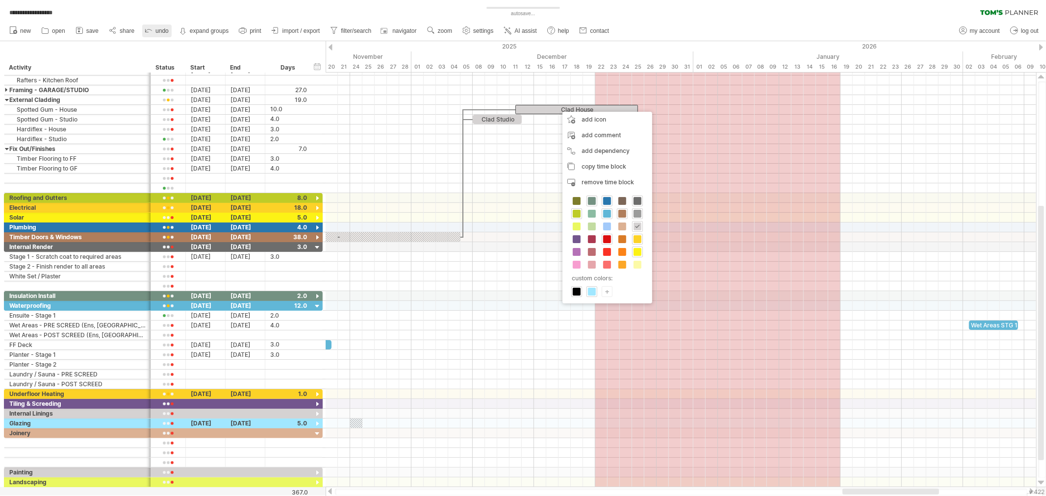
click at [150, 26] on icon at bounding box center [149, 30] width 10 height 10
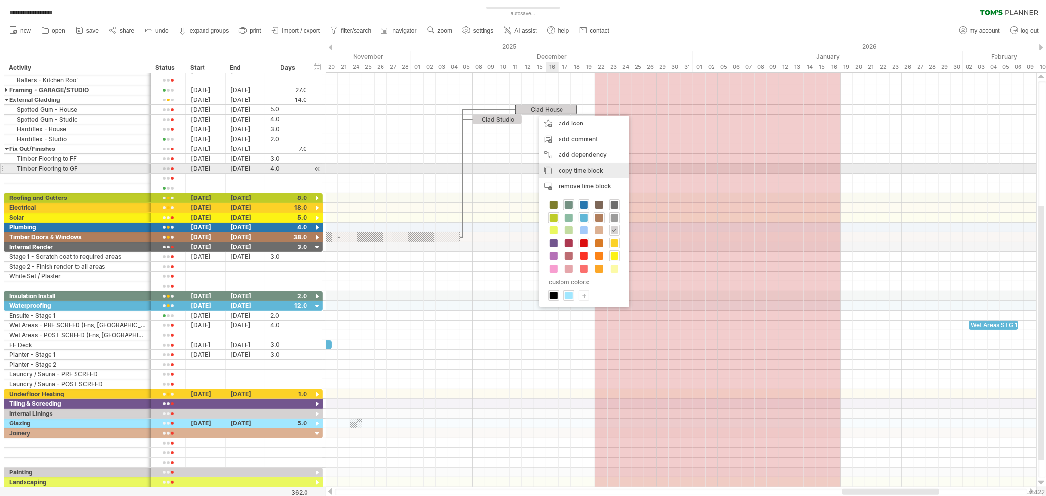
click at [599, 167] on span "copy time block" at bounding box center [581, 170] width 45 height 7
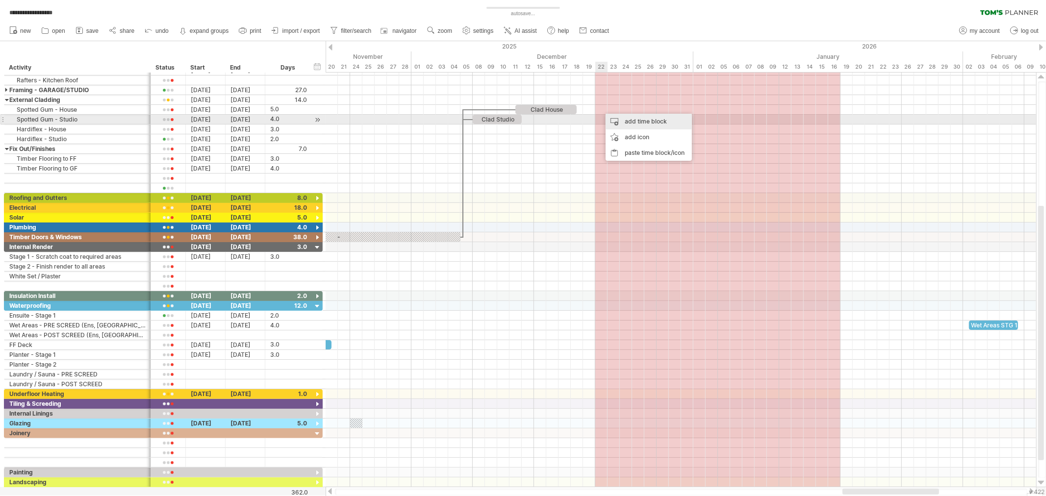
click at [636, 120] on div "add time block" at bounding box center [649, 122] width 86 height 16
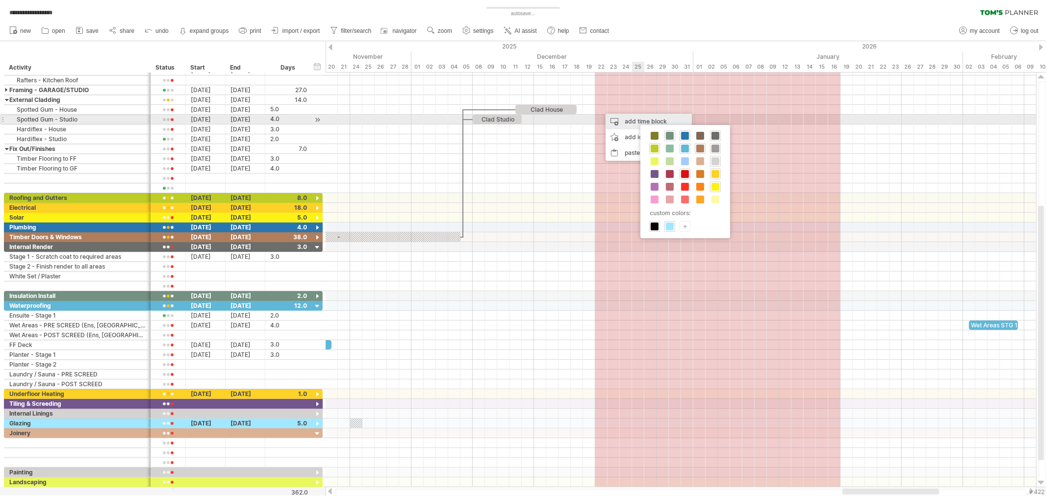
click at [635, 122] on div "add time block" at bounding box center [649, 122] width 86 height 16
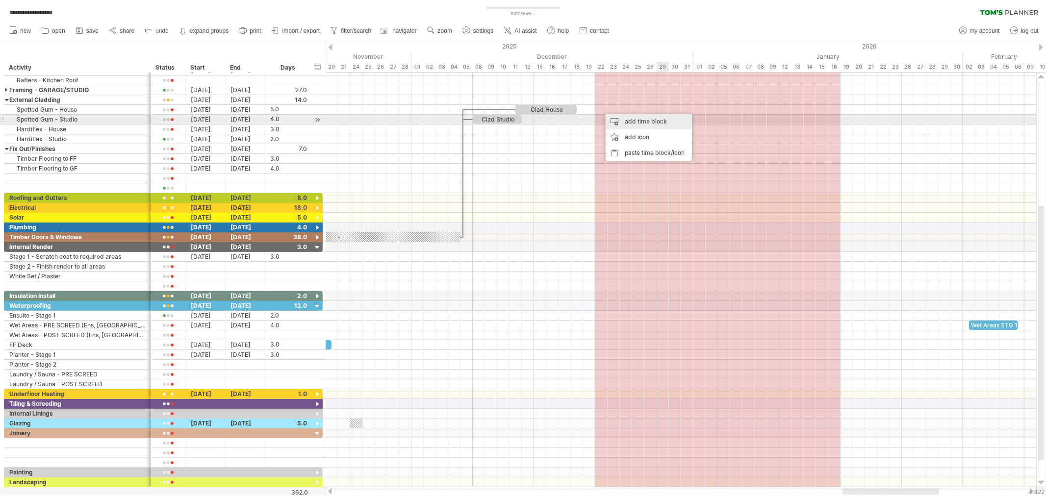
click at [668, 125] on div "add time block" at bounding box center [649, 122] width 86 height 16
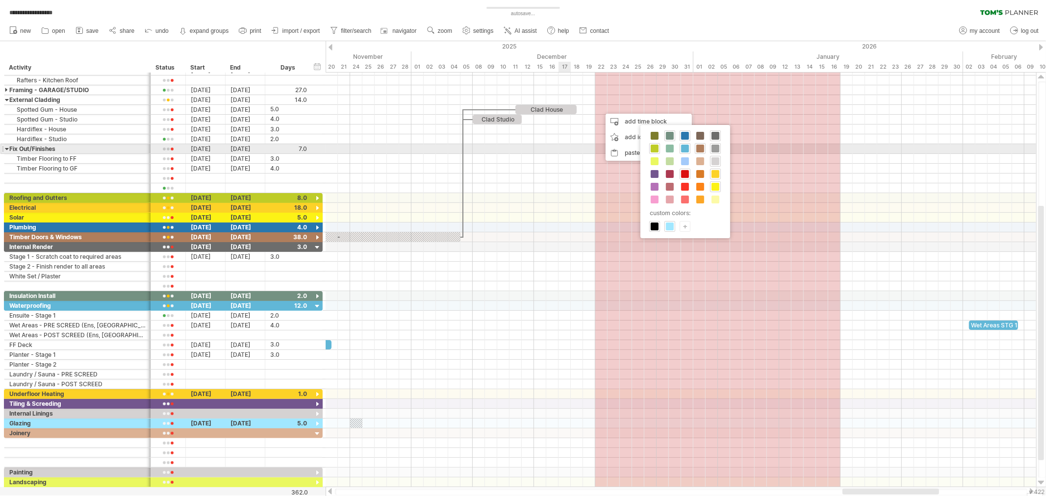
click at [532, 151] on div at bounding box center [681, 149] width 711 height 10
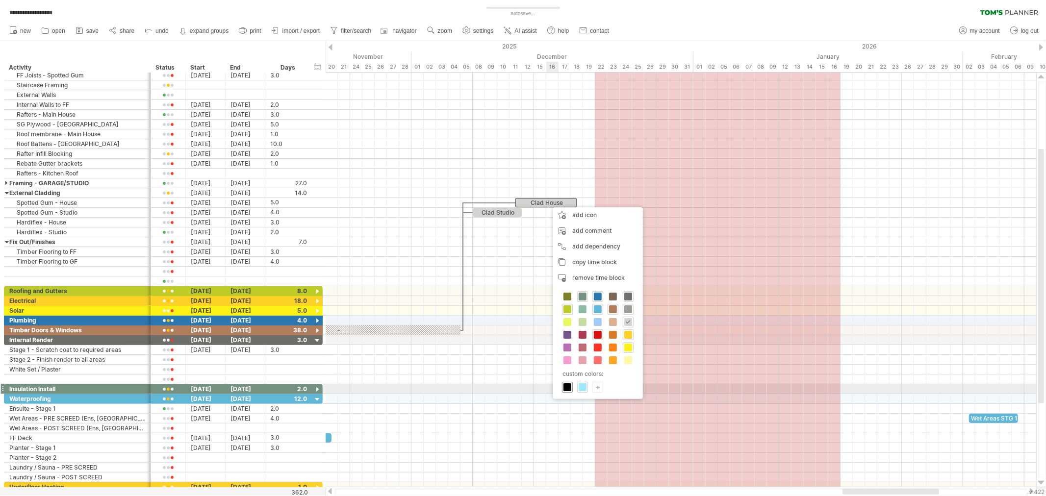
click at [572, 388] on div at bounding box center [567, 387] width 11 height 11
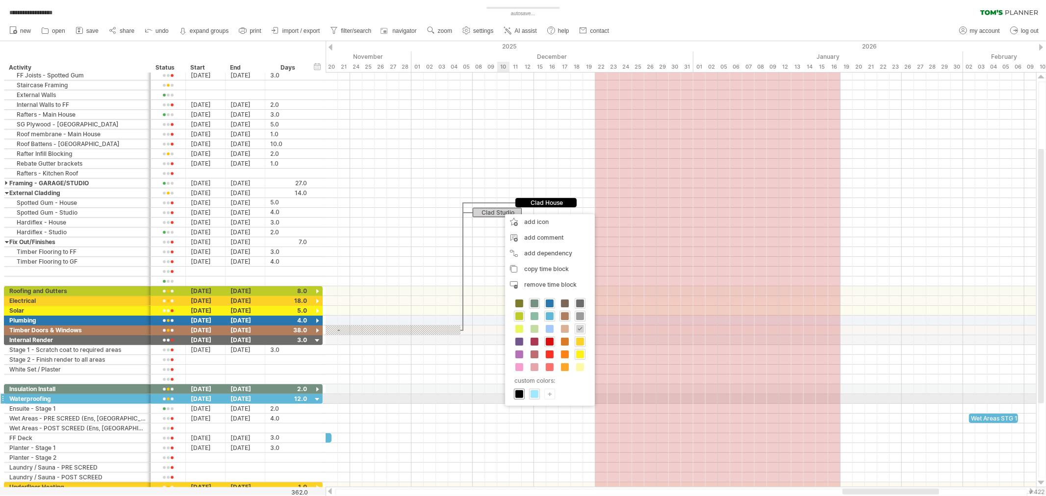
click at [520, 398] on span at bounding box center [519, 394] width 8 height 8
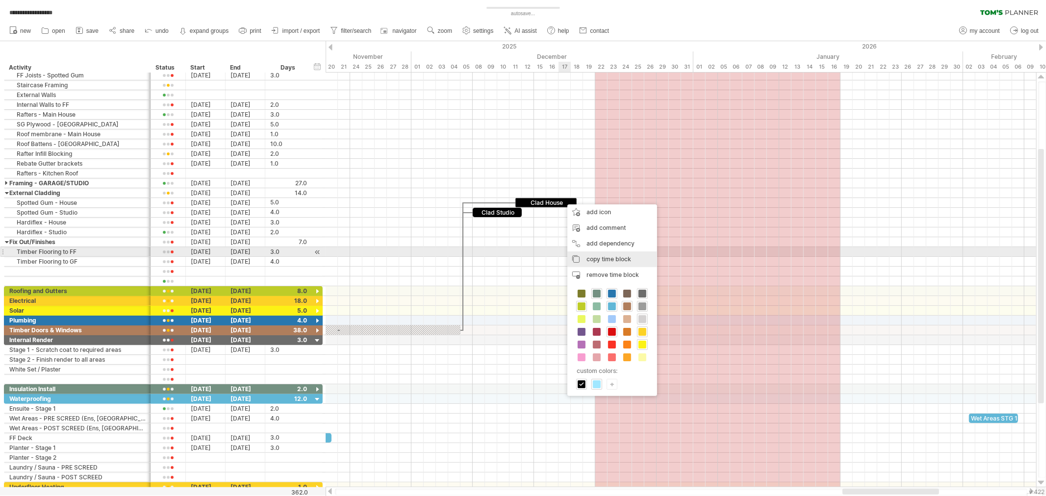
click at [594, 256] on span "copy time block" at bounding box center [609, 259] width 45 height 7
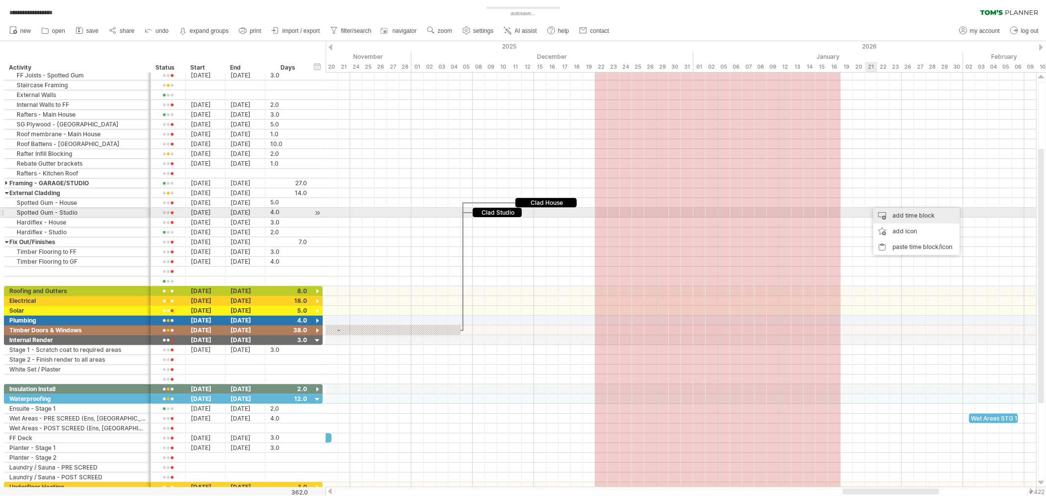
click at [887, 216] on div "add time block" at bounding box center [916, 216] width 86 height 16
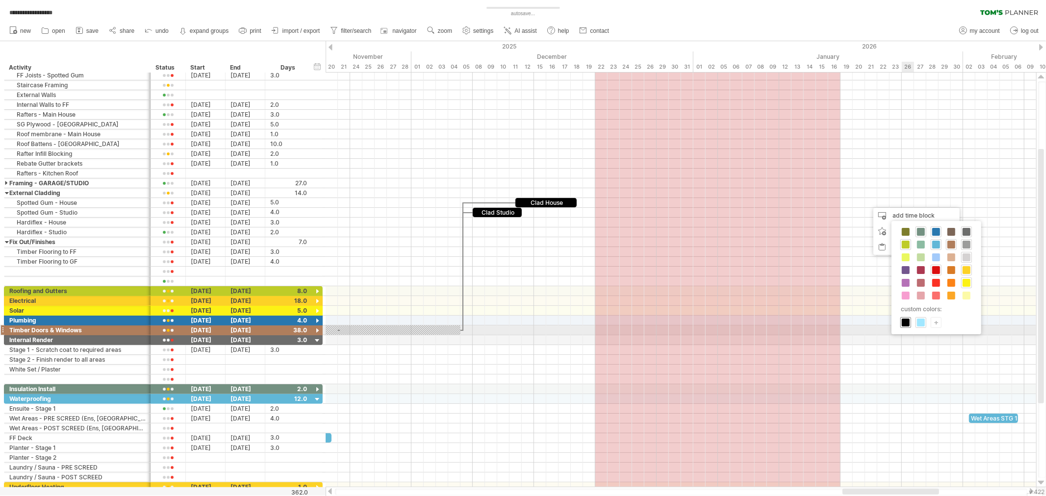
click at [904, 327] on span at bounding box center [906, 323] width 8 height 8
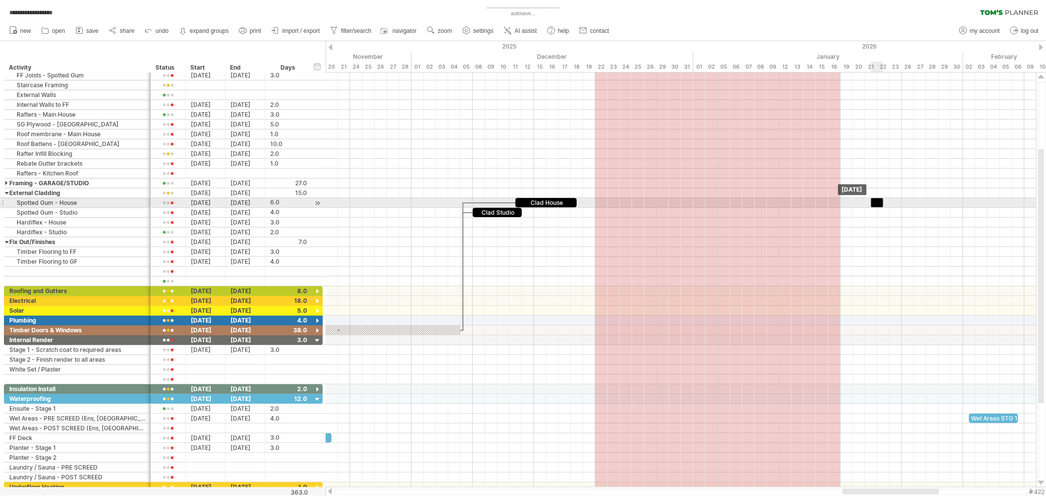
click at [871, 203] on span at bounding box center [871, 202] width 4 height 9
click at [870, 203] on span at bounding box center [872, 202] width 4 height 9
drag, startPoint x: 884, startPoint y: 203, endPoint x: 931, endPoint y: 204, distance: 47.1
click at [931, 204] on span at bounding box center [933, 202] width 4 height 9
click at [910, 205] on div at bounding box center [901, 202] width 61 height 9
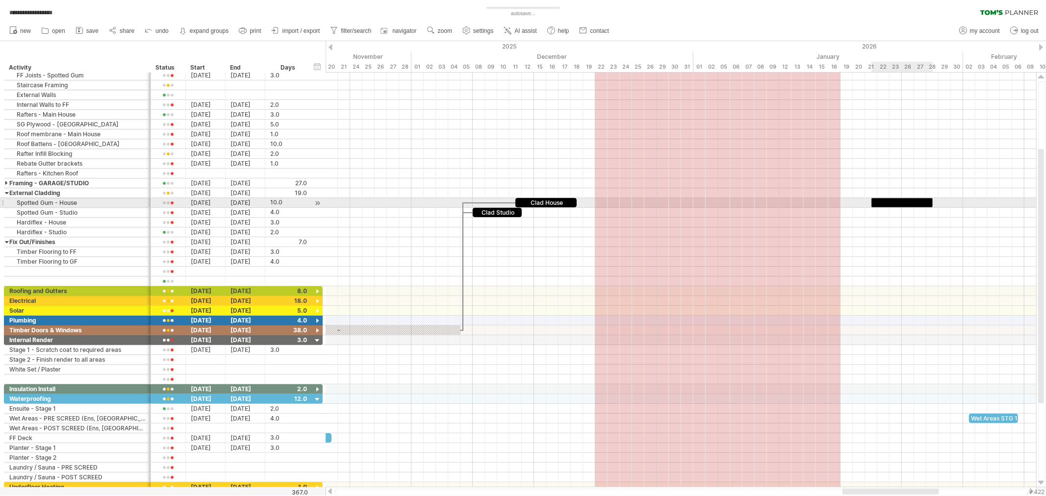
click at [910, 205] on div at bounding box center [901, 202] width 61 height 9
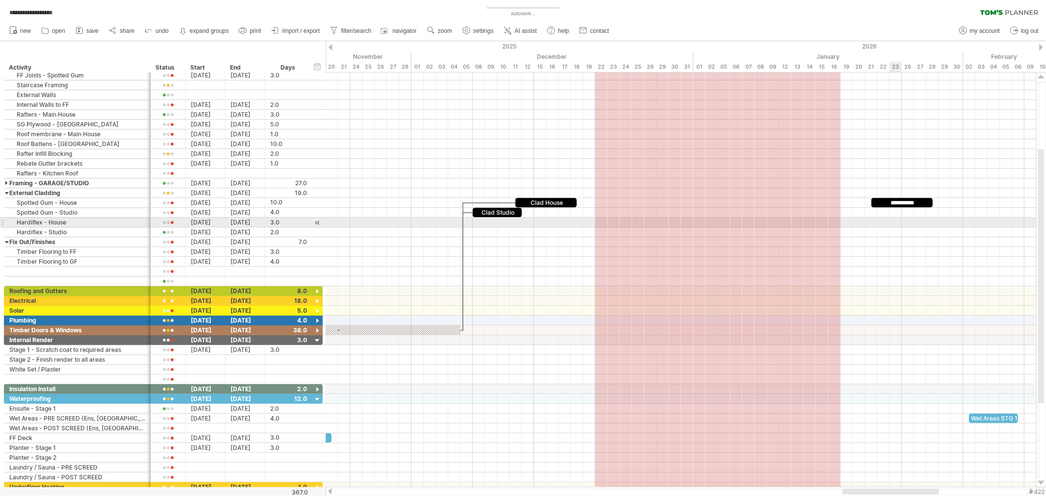
click at [894, 224] on div at bounding box center [681, 223] width 711 height 10
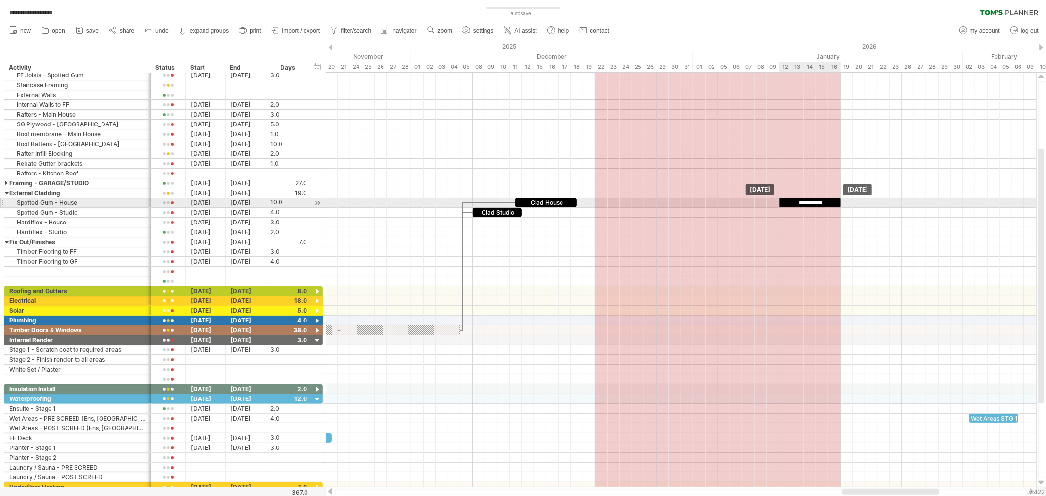
drag, startPoint x: 927, startPoint y: 204, endPoint x: 835, endPoint y: 202, distance: 92.2
click at [835, 202] on div "**********" at bounding box center [809, 202] width 61 height 9
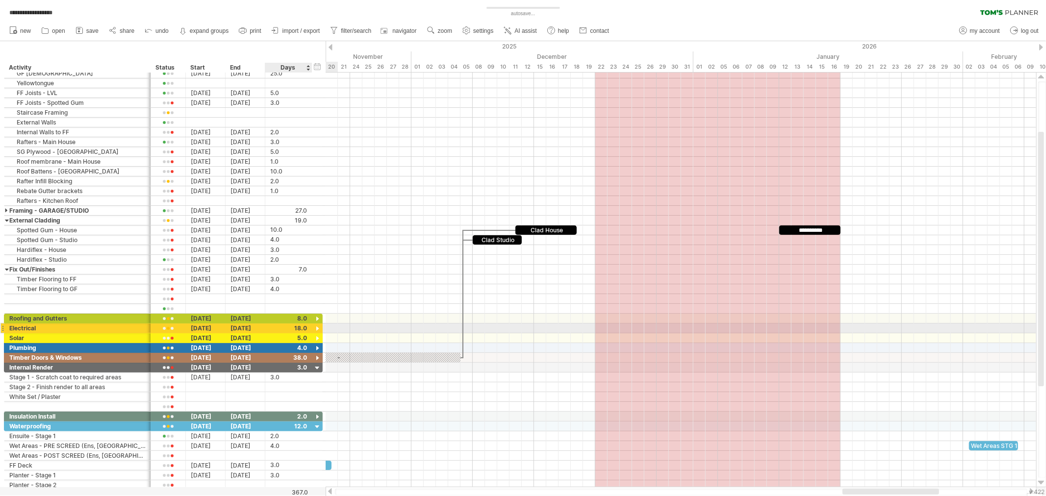
click at [319, 331] on div at bounding box center [317, 329] width 9 height 9
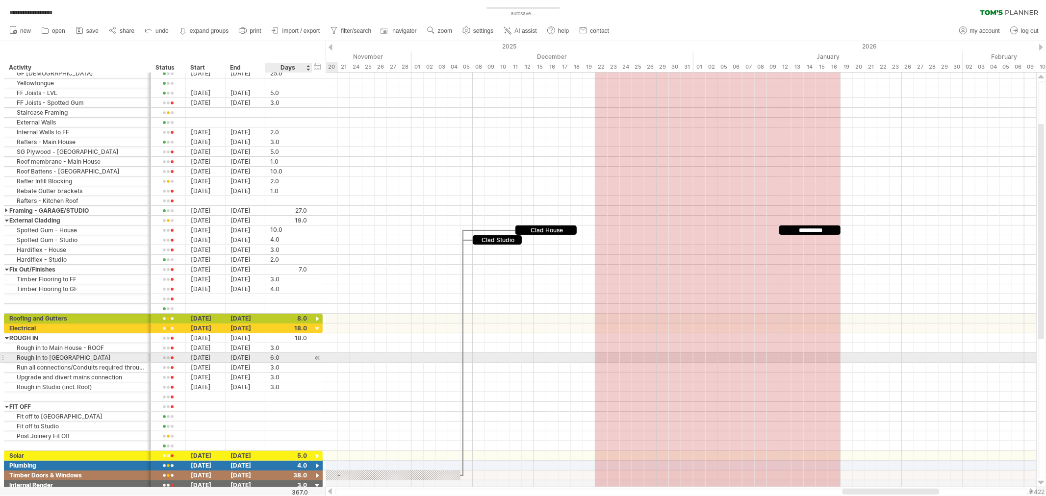
click at [274, 359] on div "6.0" at bounding box center [288, 357] width 37 height 9
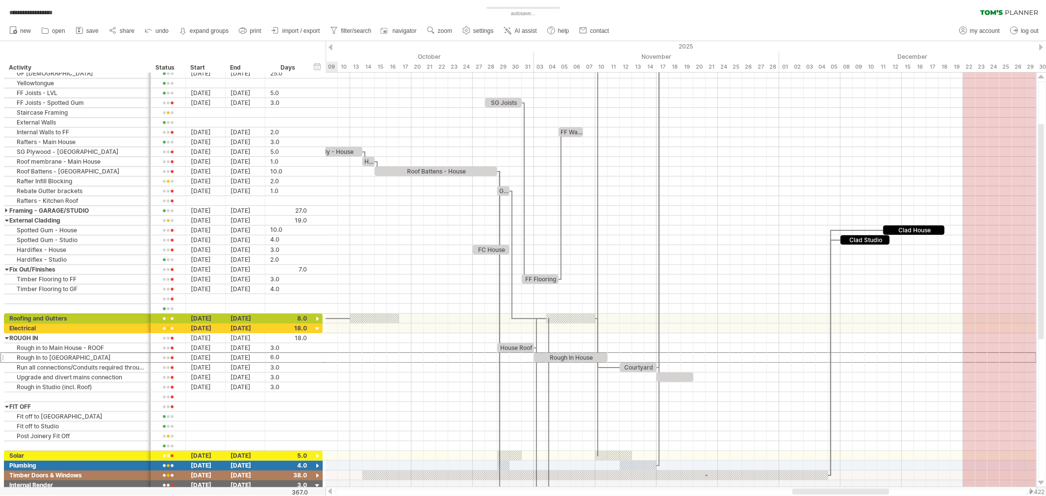
drag, startPoint x: 925, startPoint y: 492, endPoint x: 875, endPoint y: 502, distance: 51.0
click at [875, 496] on html "**********" at bounding box center [523, 249] width 1046 height 498
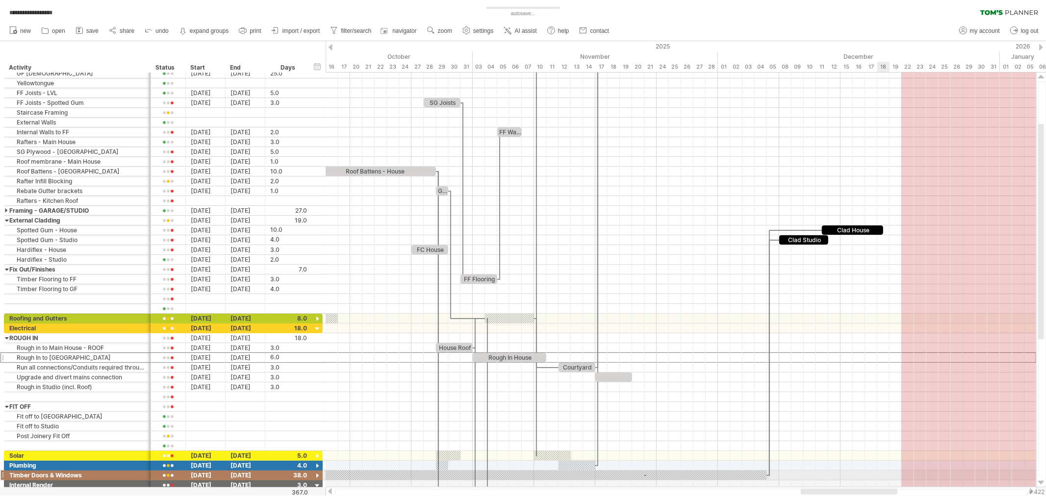
click at [883, 480] on div at bounding box center [681, 476] width 711 height 10
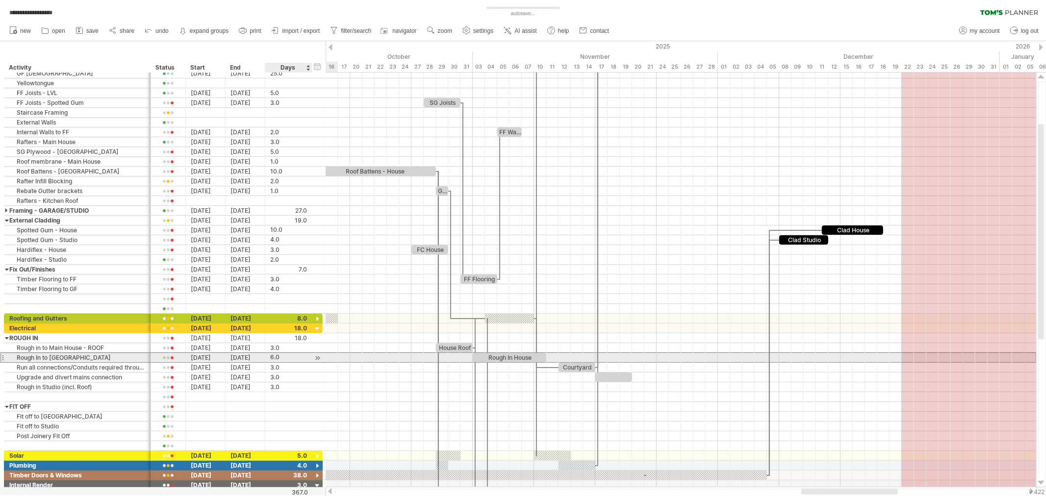
click at [278, 357] on div "6.0" at bounding box center [288, 357] width 37 height 9
type input "**"
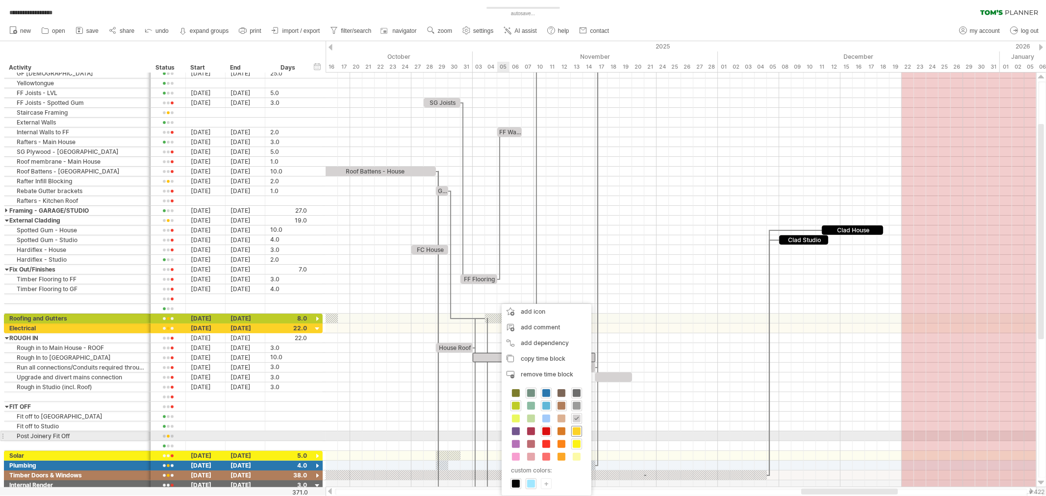
click at [576, 432] on span at bounding box center [577, 432] width 8 height 8
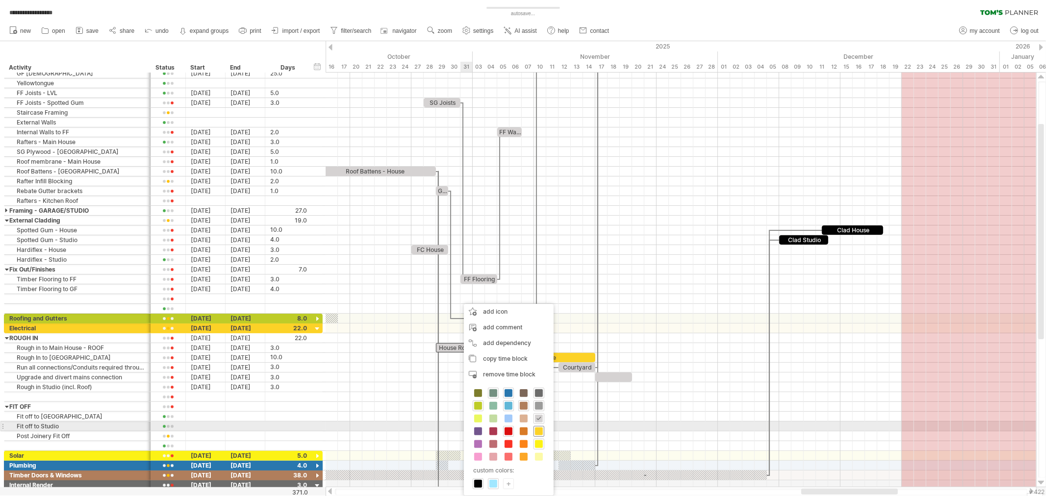
click at [538, 432] on span at bounding box center [539, 432] width 8 height 8
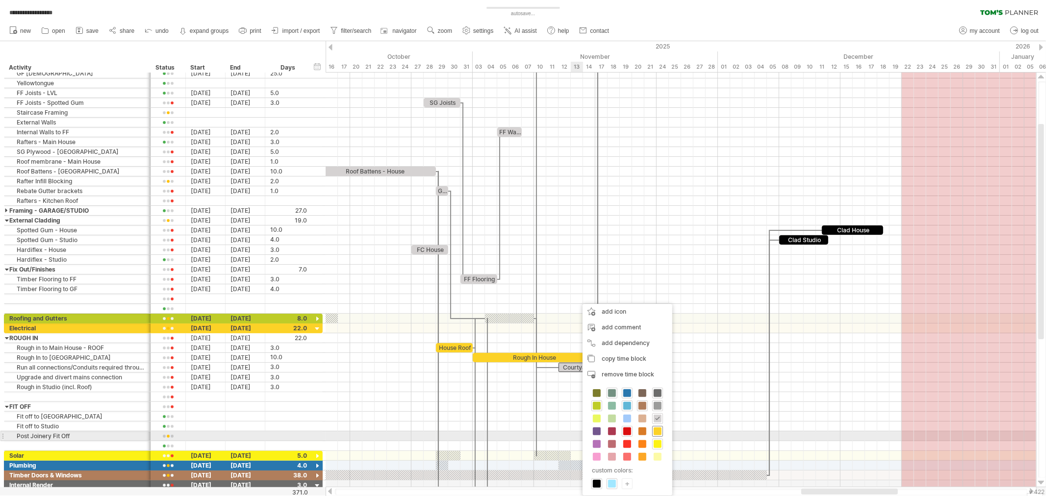
click at [656, 432] on span at bounding box center [658, 432] width 8 height 8
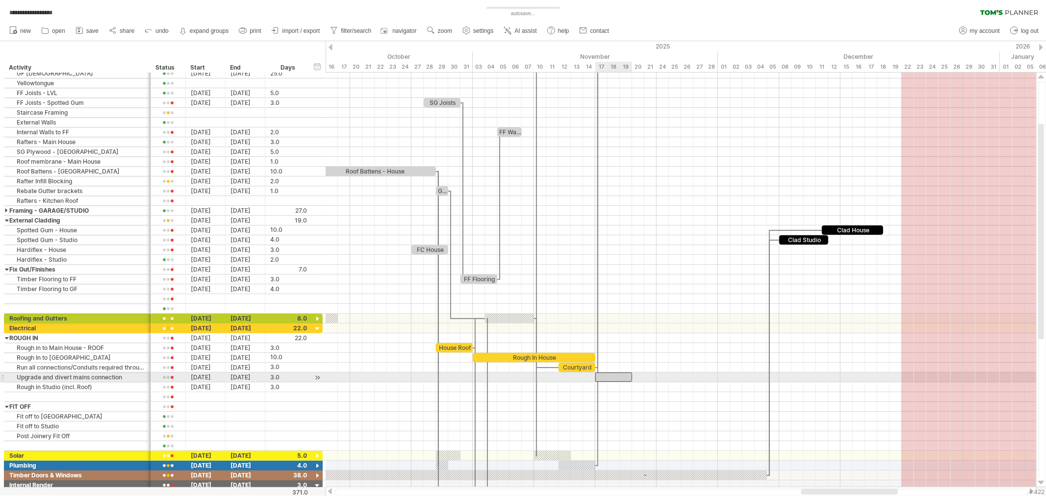
click at [606, 378] on div at bounding box center [613, 377] width 37 height 9
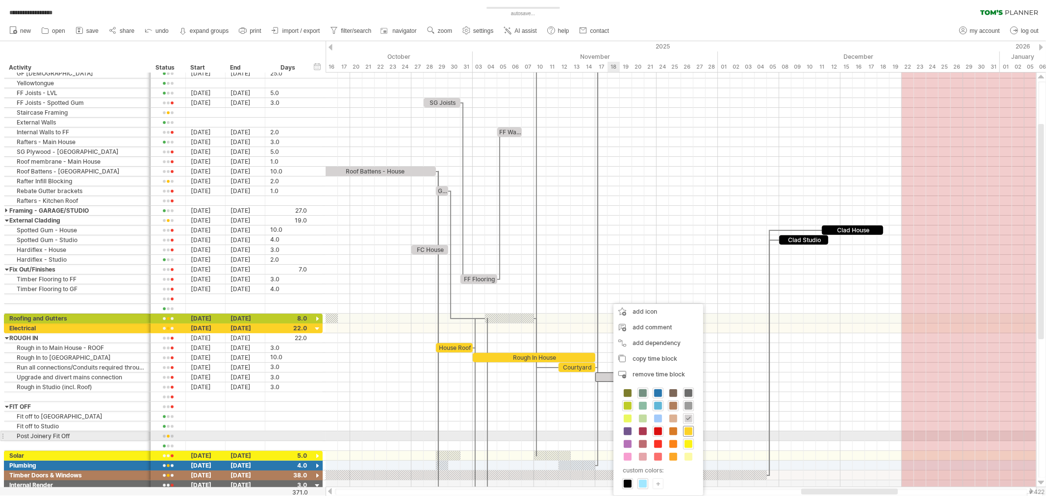
click at [691, 433] on span at bounding box center [689, 432] width 8 height 8
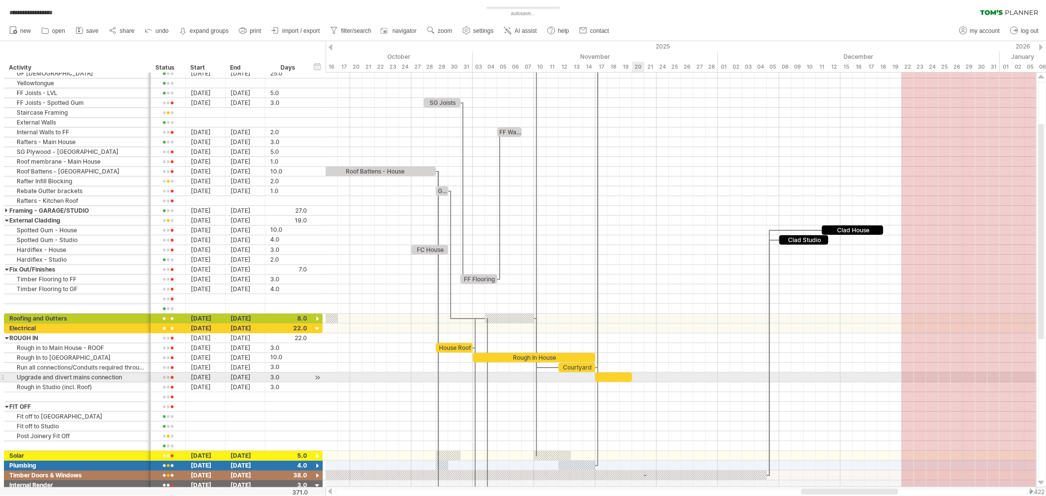
click at [638, 381] on div at bounding box center [681, 378] width 711 height 10
click at [621, 378] on div at bounding box center [613, 377] width 37 height 9
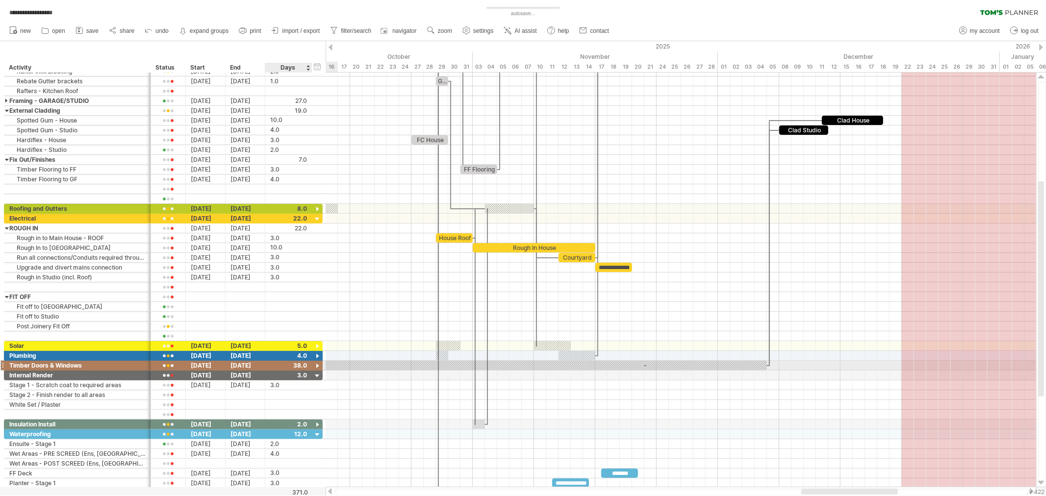
click at [317, 368] on div at bounding box center [317, 366] width 9 height 9
